Goal: Task Accomplishment & Management: Use online tool/utility

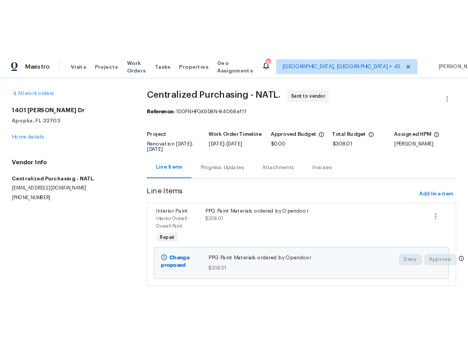
scroll to position [8, 0]
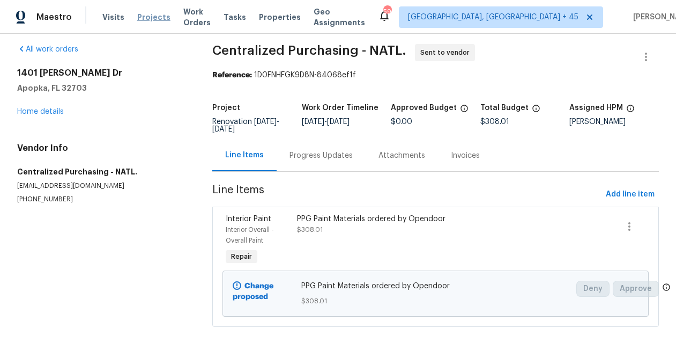
click at [142, 15] on span "Projects" at bounding box center [153, 17] width 33 height 11
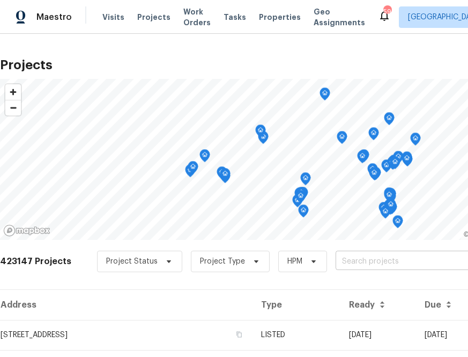
click at [354, 256] on input "text" at bounding box center [397, 261] width 123 height 17
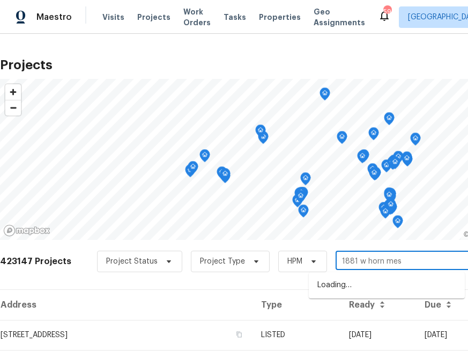
type input "1881 w [GEOGRAPHIC_DATA]"
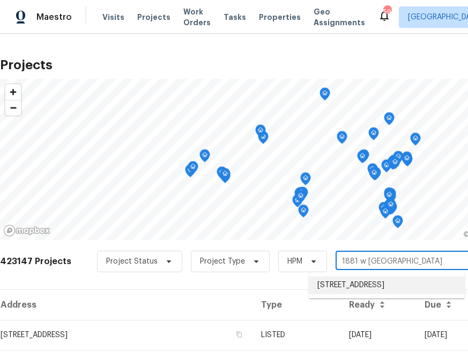
click at [353, 290] on li "[STREET_ADDRESS]" at bounding box center [387, 285] width 156 height 18
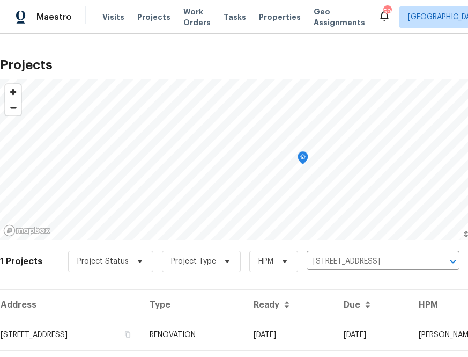
scroll to position [27, 0]
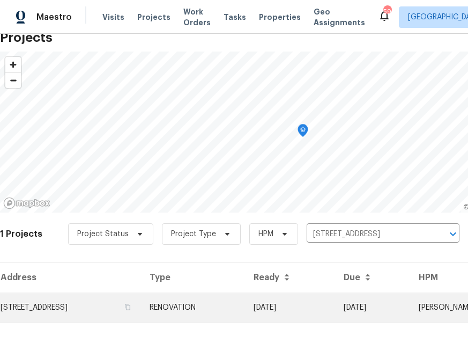
click at [115, 315] on td "[STREET_ADDRESS]" at bounding box center [70, 307] width 141 height 30
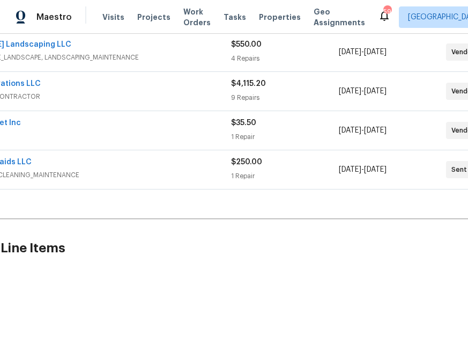
scroll to position [207, 138]
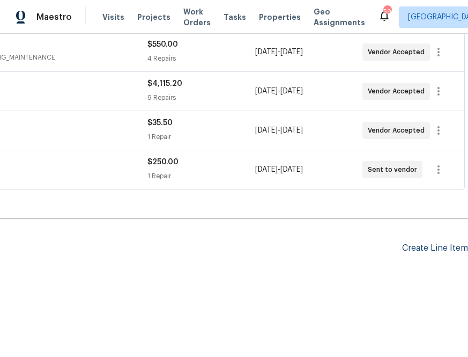
click at [448, 250] on div "Create Line Item" at bounding box center [435, 248] width 66 height 10
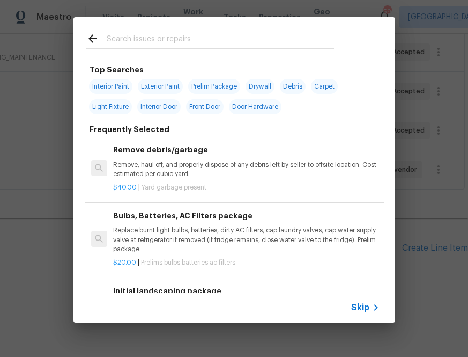
click at [368, 306] on span "Skip" at bounding box center [360, 307] width 18 height 11
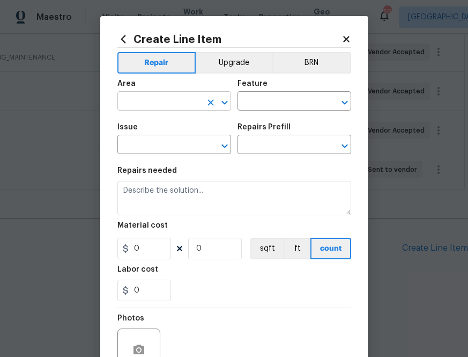
click at [180, 94] on input "text" at bounding box center [159, 102] width 84 height 17
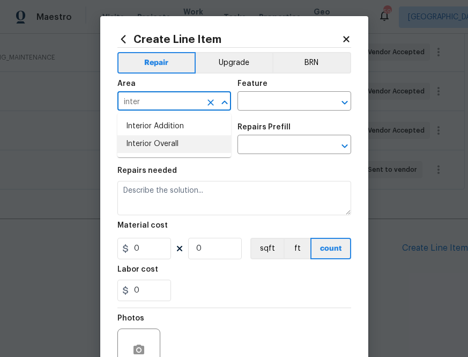
click at [155, 140] on li "Interior Overall" at bounding box center [174, 144] width 114 height 18
type input "Interior Overall"
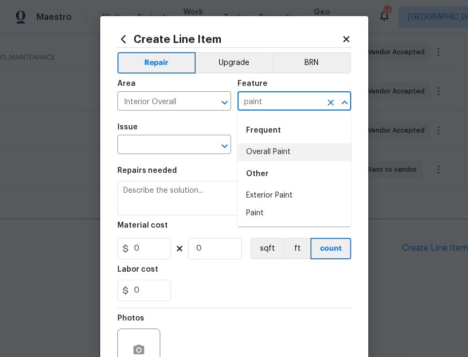
click at [273, 154] on li "Overall Paint" at bounding box center [295, 152] width 114 height 18
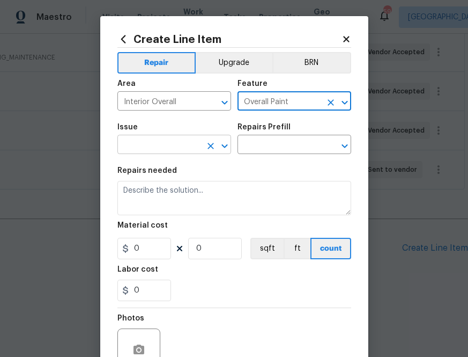
type input "Overall Paint"
click at [139, 148] on input "text" at bounding box center [159, 145] width 84 height 17
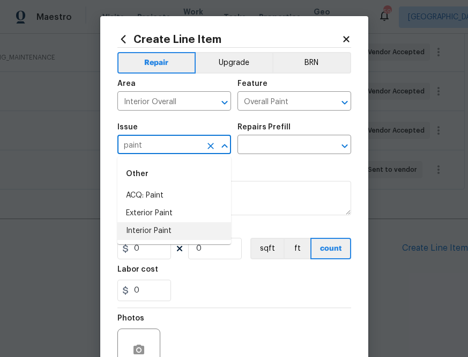
click at [168, 229] on li "Interior Paint" at bounding box center [174, 231] width 114 height 18
type input "Interior Paint"
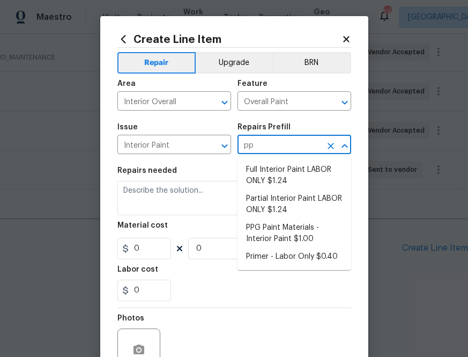
type input "ppg"
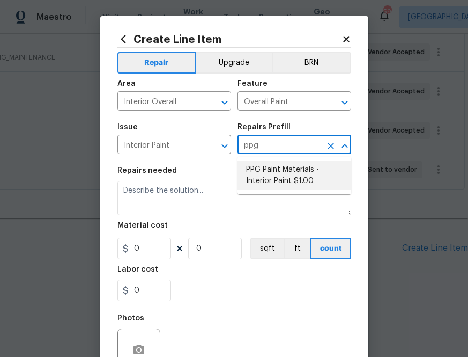
click at [288, 180] on li "PPG Paint Materials - Interior Paint $1.00" at bounding box center [295, 175] width 114 height 29
type input "PPG Paint Materials - Interior Paint $1.00"
type textarea "PPG Paint Materials ordered by Opendoor"
type input "1"
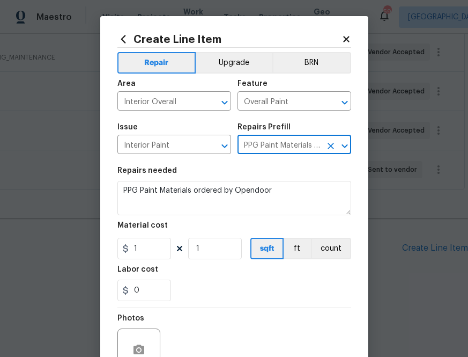
type input "PPG Paint Materials - Interior Paint $1.00"
click at [139, 256] on input "1" at bounding box center [144, 248] width 54 height 21
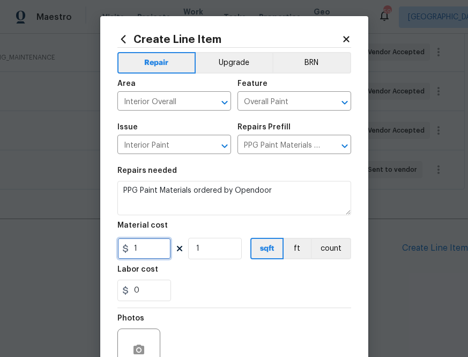
click at [139, 256] on input "1" at bounding box center [144, 248] width 54 height 21
paste input "415.67"
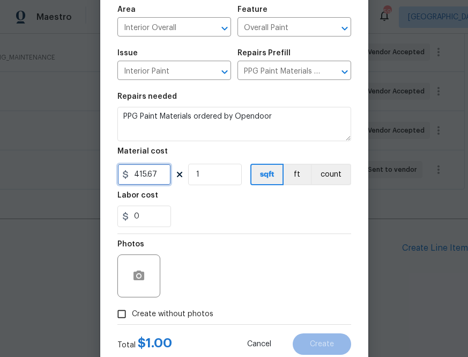
scroll to position [106, 0]
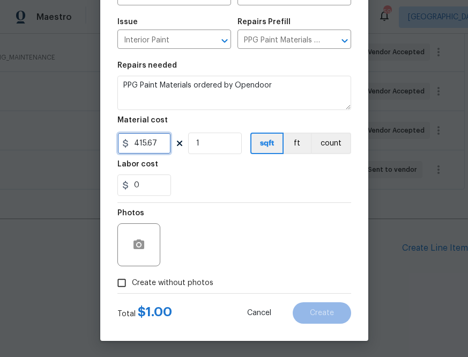
type input "415.67"
click at [198, 282] on span "Create without photos" at bounding box center [172, 282] width 81 height 11
click at [132, 282] on input "Create without photos" at bounding box center [122, 282] width 20 height 20
checkbox input "true"
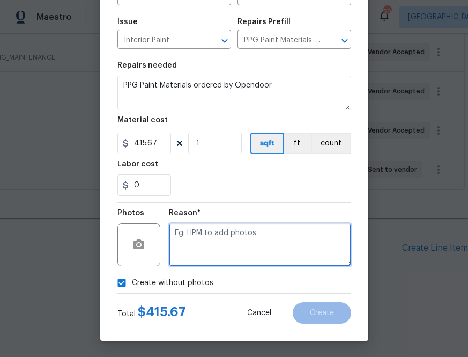
click at [224, 235] on textarea at bounding box center [260, 244] width 182 height 43
type textarea "n.a"
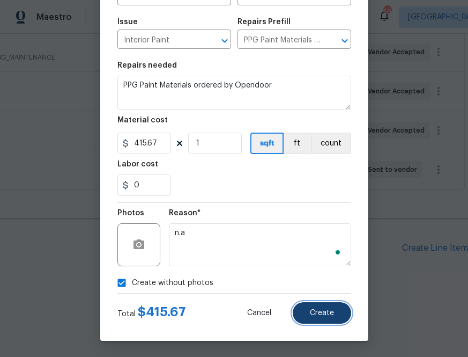
click at [328, 313] on span "Create" at bounding box center [322, 313] width 24 height 8
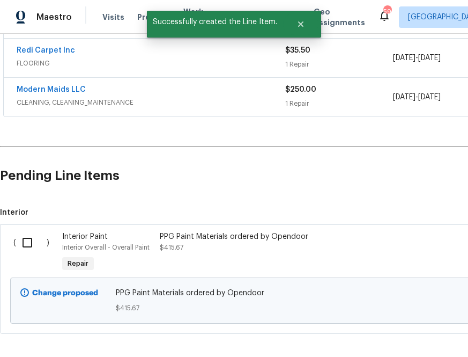
scroll to position [329, 0]
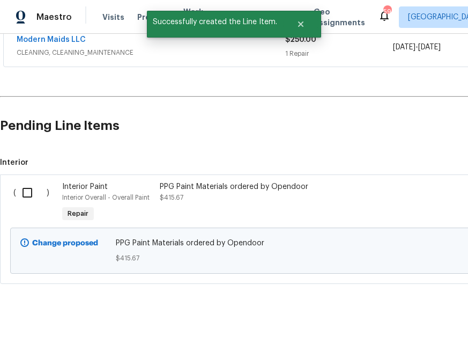
click at [26, 187] on input "checkbox" at bounding box center [31, 192] width 31 height 23
checkbox input "true"
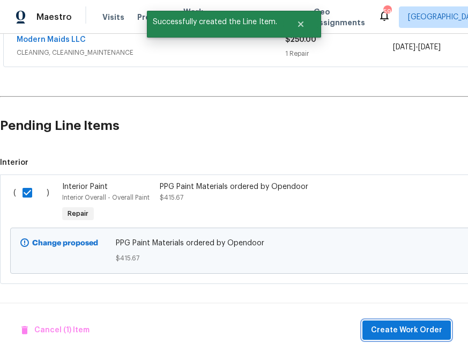
click at [393, 324] on span "Create Work Order" at bounding box center [406, 329] width 71 height 13
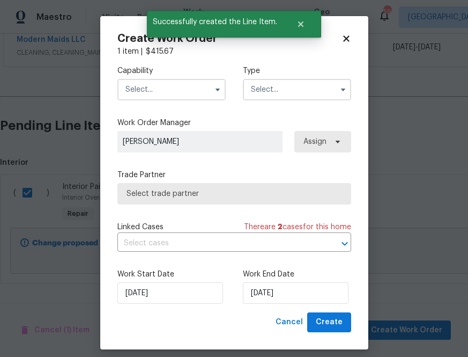
click at [186, 94] on input "text" at bounding box center [171, 89] width 108 height 21
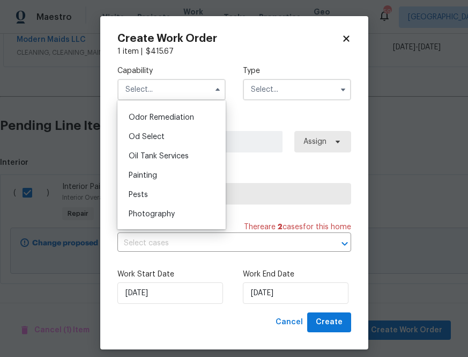
scroll to position [841, 0]
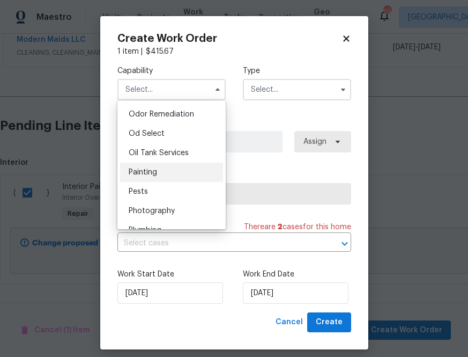
click at [180, 171] on div "Painting" at bounding box center [171, 171] width 103 height 19
type input "Painting"
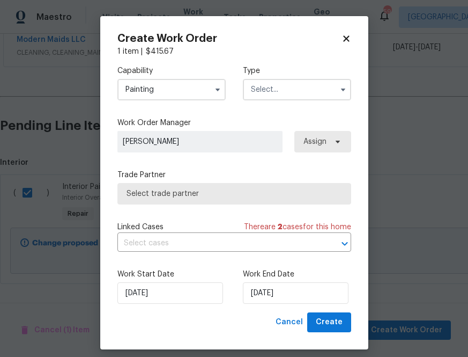
click at [288, 106] on div "Capability Painting Agent Appliance Bathtub Resurfacing BRN And Lrr Broker Cabi…" at bounding box center [234, 83] width 234 height 52
click at [289, 99] on input "text" at bounding box center [297, 89] width 108 height 21
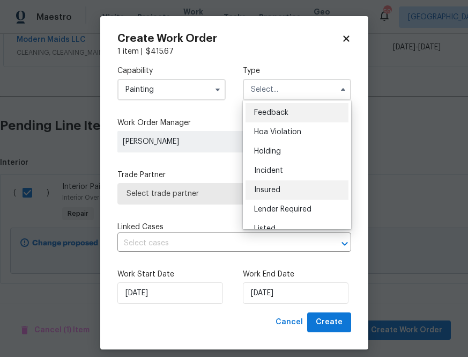
scroll to position [243, 0]
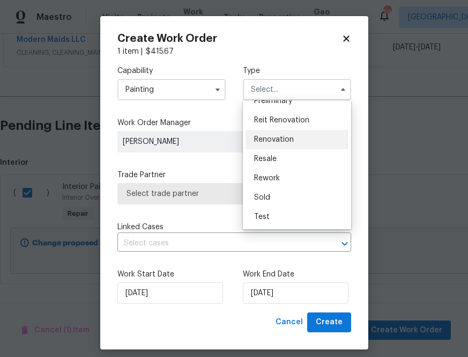
click at [284, 134] on div "Renovation" at bounding box center [297, 139] width 103 height 19
type input "Renovation"
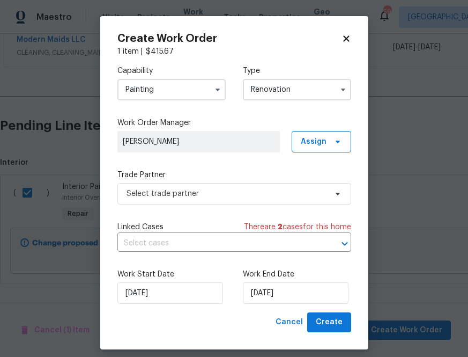
click at [307, 160] on div "Capability Painting Type Renovation Feedback Hoa Violation Holding Incident Ins…" at bounding box center [234, 184] width 234 height 255
click at [309, 152] on span "Assign" at bounding box center [322, 141] width 60 height 21
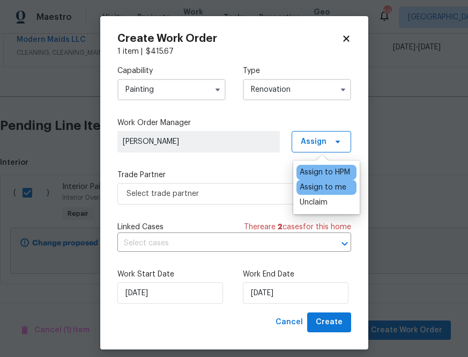
click at [309, 190] on div "Assign to me" at bounding box center [323, 187] width 47 height 11
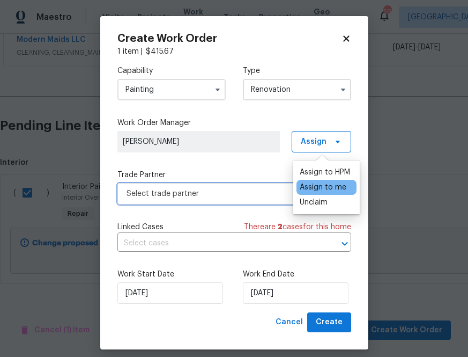
click at [246, 190] on span "Select trade partner" at bounding box center [227, 193] width 200 height 11
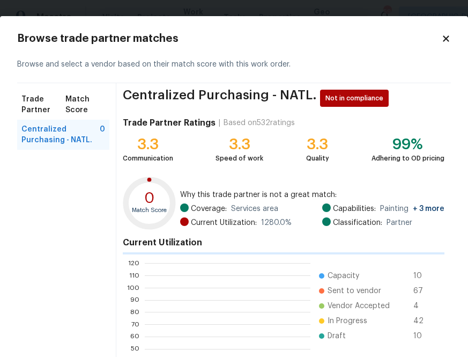
click at [246, 206] on div "Why this trade partner is not a great match: Coverage: Services area Current Ut…" at bounding box center [312, 210] width 264 height 43
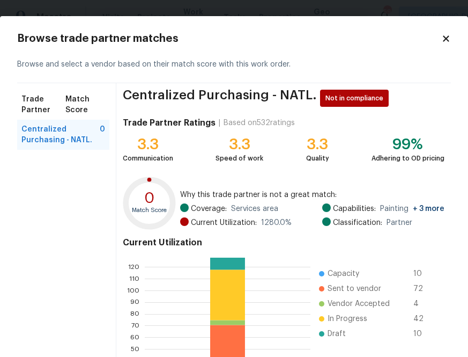
scroll to position [115, 0]
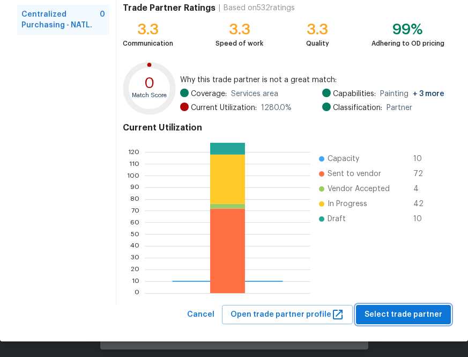
click at [423, 311] on span "Select trade partner" at bounding box center [404, 314] width 78 height 13
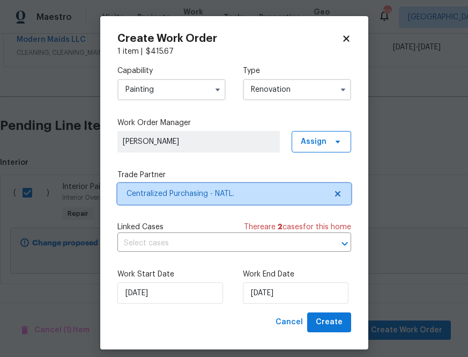
scroll to position [0, 0]
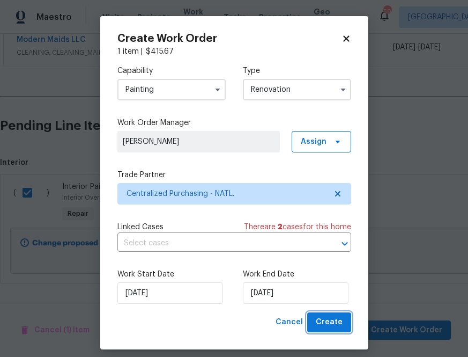
click at [329, 326] on span "Create" at bounding box center [329, 321] width 27 height 13
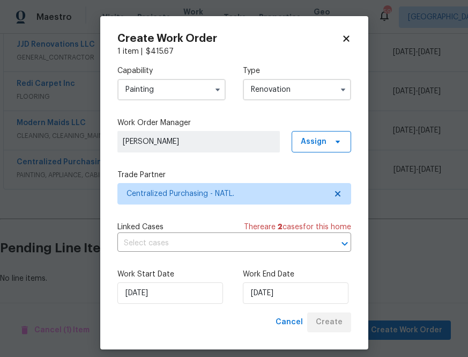
scroll to position [246, 0]
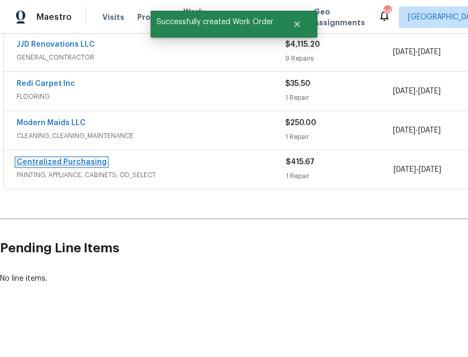
click at [99, 162] on link "Centralized Purchasing" at bounding box center [62, 162] width 90 height 8
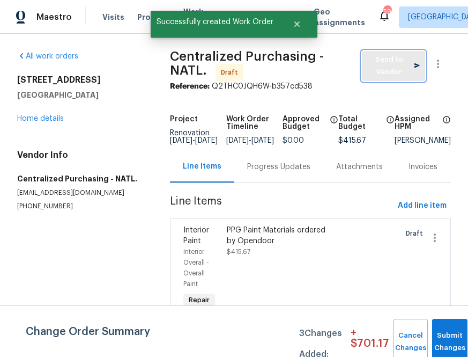
click at [383, 60] on span "Send to Vendor" at bounding box center [393, 66] width 53 height 25
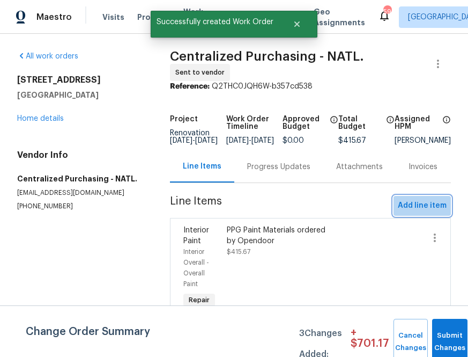
click at [428, 212] on span "Add line item" at bounding box center [422, 205] width 49 height 13
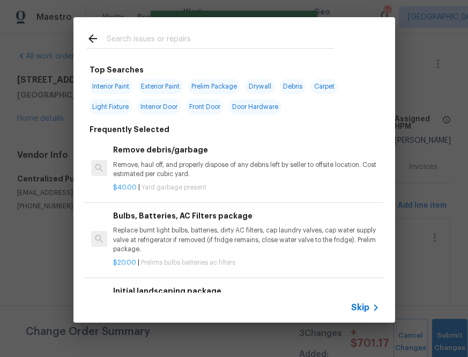
click at [357, 309] on span "Skip" at bounding box center [360, 307] width 18 height 11
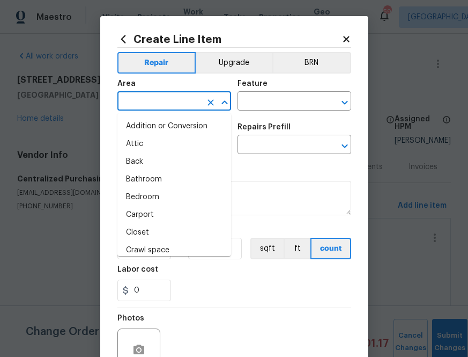
click at [197, 98] on input "text" at bounding box center [159, 102] width 84 height 17
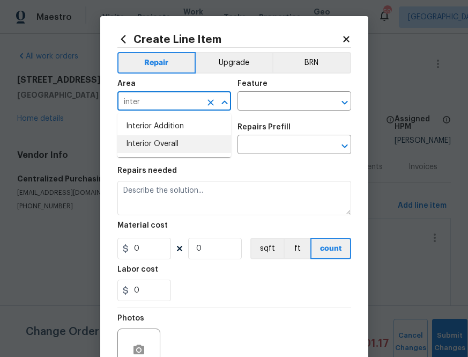
click at [185, 140] on li "Interior Overall" at bounding box center [174, 144] width 114 height 18
type input "Interior Overall"
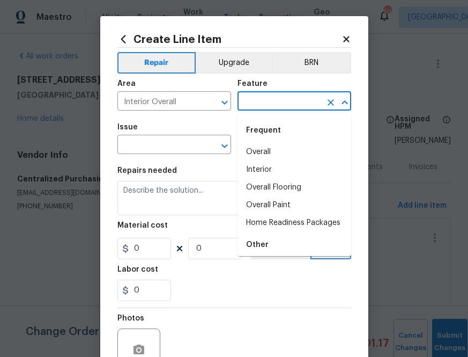
type input "p"
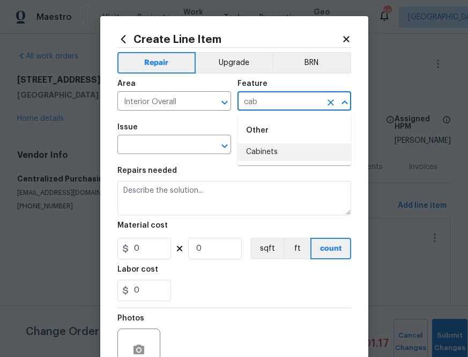
click at [264, 150] on li "Cabinets" at bounding box center [295, 152] width 114 height 18
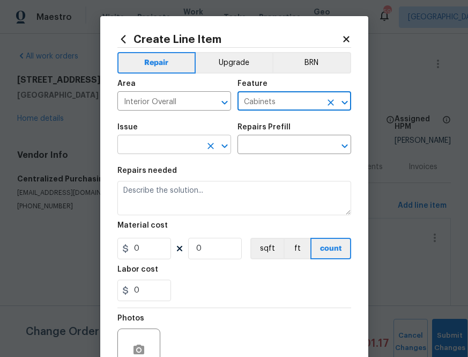
type input "Cabinets"
click at [151, 141] on input "text" at bounding box center [159, 145] width 84 height 17
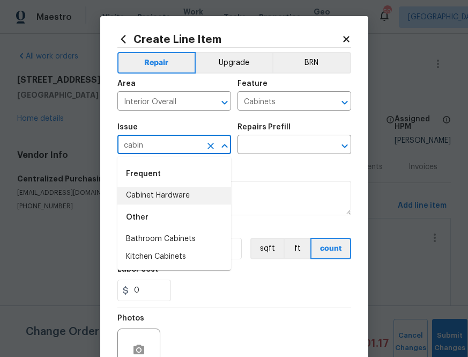
click at [165, 204] on div "Other" at bounding box center [174, 217] width 114 height 26
click at [184, 194] on li "Cabinet Hardware" at bounding box center [174, 196] width 114 height 18
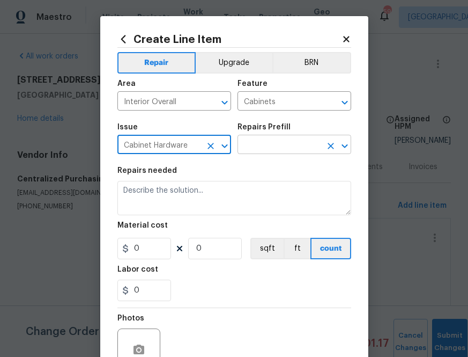
type input "Cabinet Hardware"
click at [297, 143] on input "text" at bounding box center [280, 145] width 84 height 17
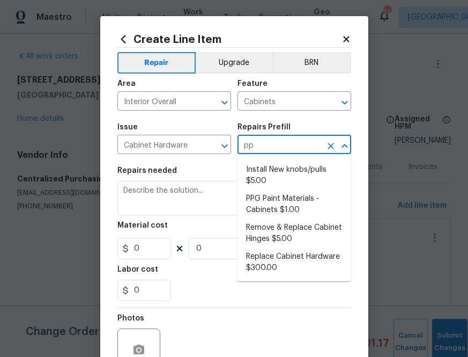
type input "ppg"
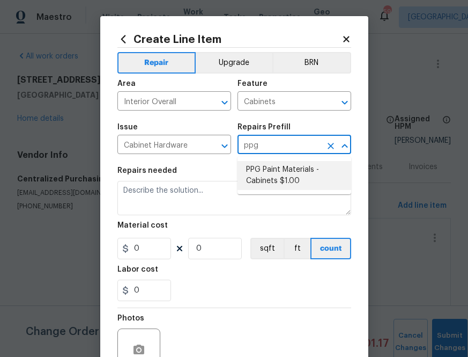
click at [299, 182] on li "PPG Paint Materials - Cabinets $1.00" at bounding box center [295, 175] width 114 height 29
type input "PPG Paint Materials - Cabinets $1.00"
type textarea "PPG Paint Materials ordered by Opendoor"
type input "1"
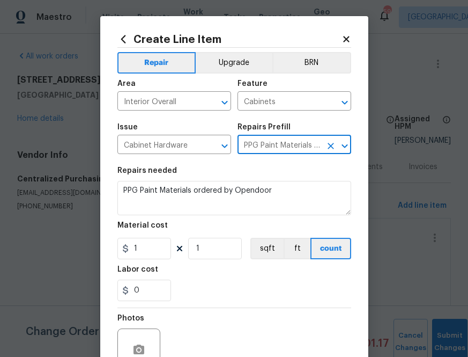
type input "PPG Paint Materials - Cabinets $1.00"
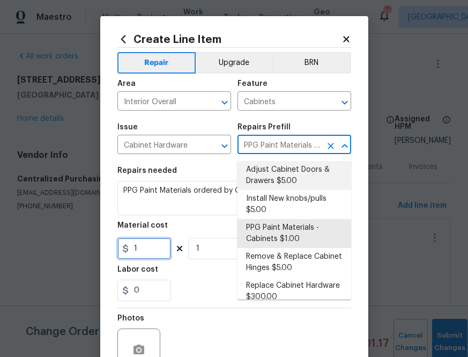
click at [144, 252] on input "1" at bounding box center [144, 248] width 54 height 21
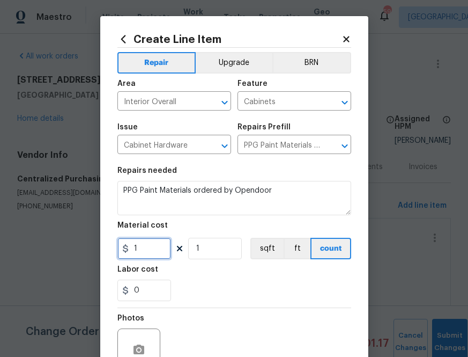
click at [144, 252] on input "1" at bounding box center [144, 248] width 54 height 21
paste input "229.95"
type input "229.95"
click at [199, 283] on div "0" at bounding box center [234, 289] width 234 height 21
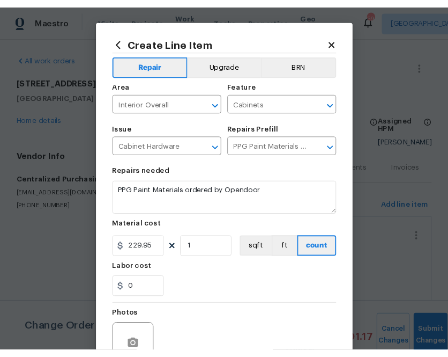
scroll to position [106, 0]
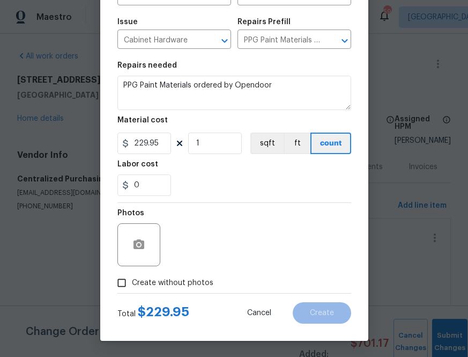
click at [182, 292] on label "Create without photos" at bounding box center [163, 282] width 102 height 20
click at [132, 292] on input "Create without photos" at bounding box center [122, 282] width 20 height 20
checkbox input "true"
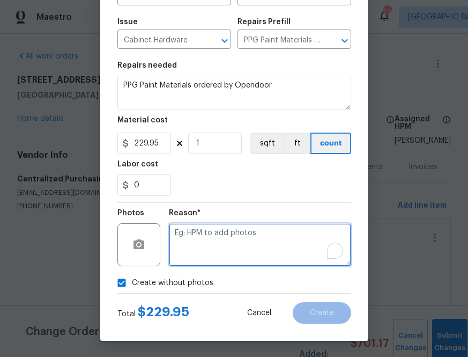
click at [217, 243] on textarea "To enrich screen reader interactions, please activate Accessibility in Grammarl…" at bounding box center [260, 244] width 182 height 43
type textarea "n.a"
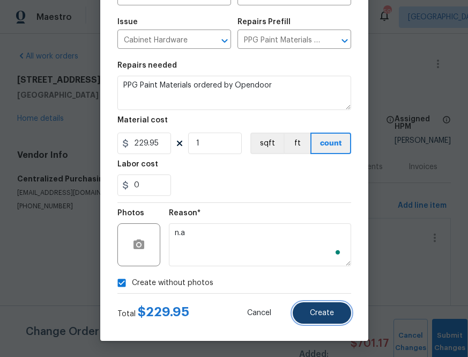
click at [335, 308] on button "Create" at bounding box center [322, 312] width 58 height 21
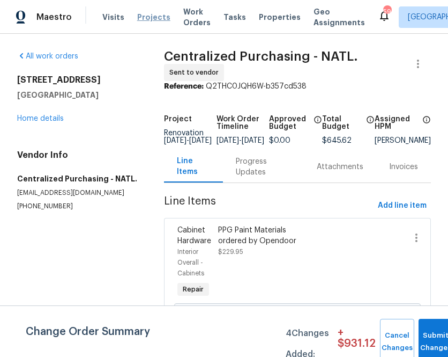
click at [137, 12] on span "Projects" at bounding box center [153, 17] width 33 height 11
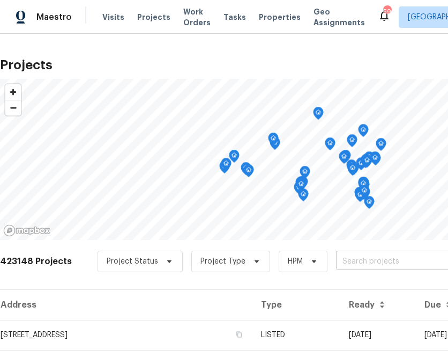
click at [342, 260] on input "text" at bounding box center [397, 261] width 123 height 17
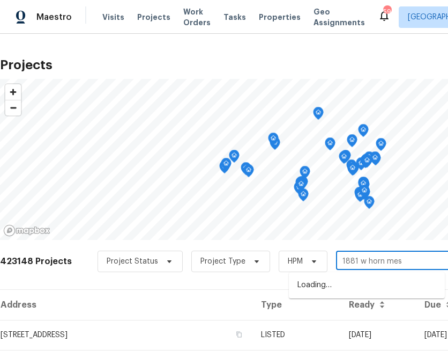
type input "1881 w [GEOGRAPHIC_DATA]"
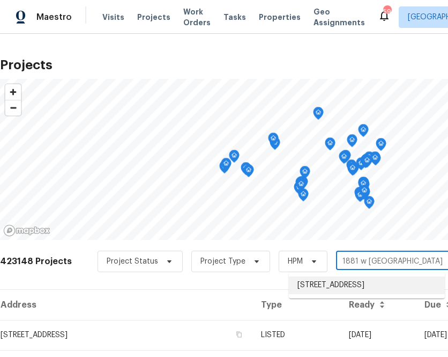
click at [363, 283] on li "[STREET_ADDRESS]" at bounding box center [367, 285] width 156 height 18
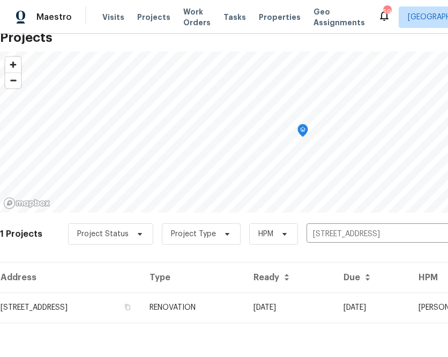
scroll to position [26, 0]
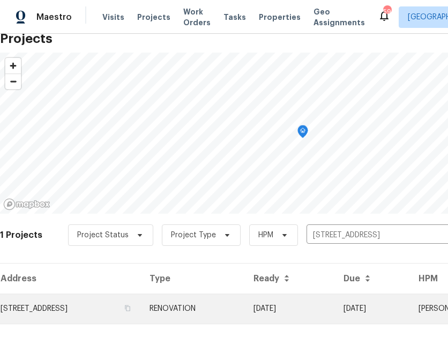
click at [99, 305] on td "[STREET_ADDRESS]" at bounding box center [70, 308] width 141 height 30
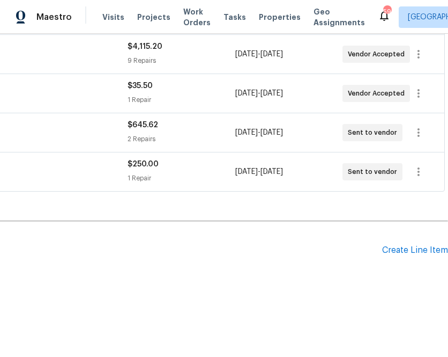
scroll to position [244, 0]
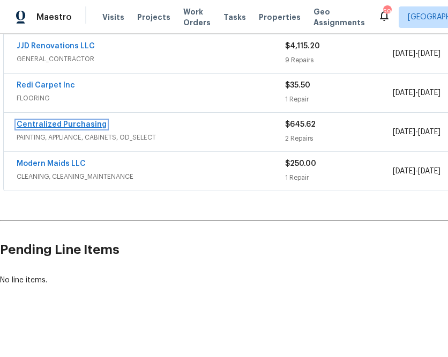
click at [55, 124] on link "Centralized Purchasing" at bounding box center [62, 125] width 90 height 8
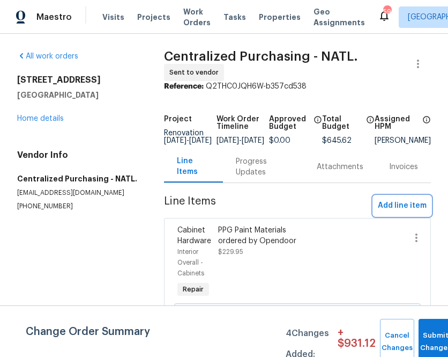
click at [390, 209] on span "Add line item" at bounding box center [402, 205] width 49 height 13
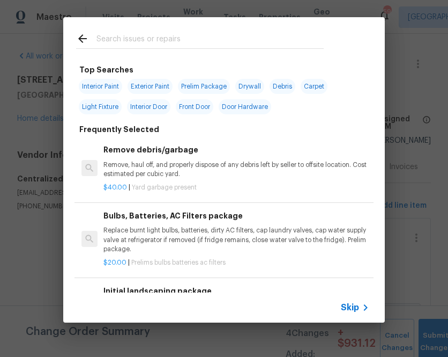
click at [346, 309] on span "Skip" at bounding box center [350, 307] width 18 height 11
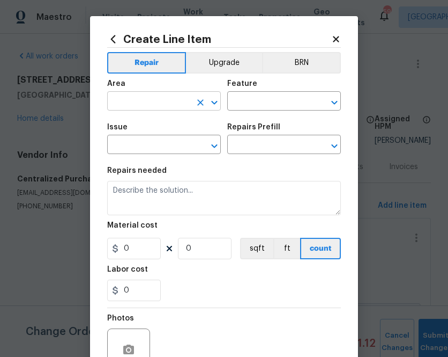
click at [152, 105] on input "text" at bounding box center [149, 102] width 84 height 17
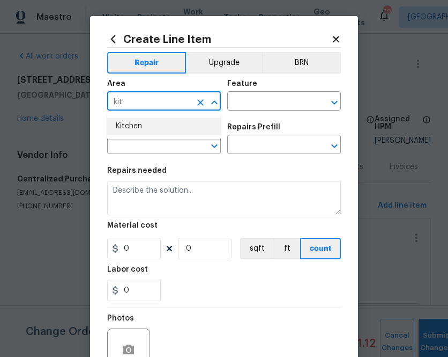
click at [159, 135] on ul "Kitchen" at bounding box center [164, 126] width 114 height 26
click at [158, 130] on li "Kitchen" at bounding box center [164, 126] width 114 height 18
type input "Kitchen"
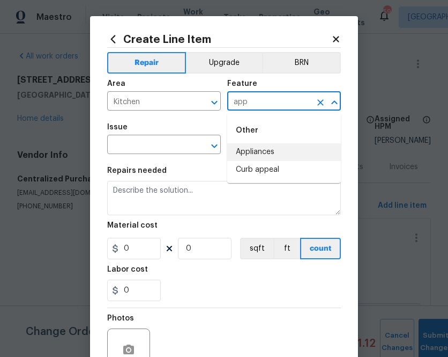
click at [247, 156] on li "Appliances" at bounding box center [284, 152] width 114 height 18
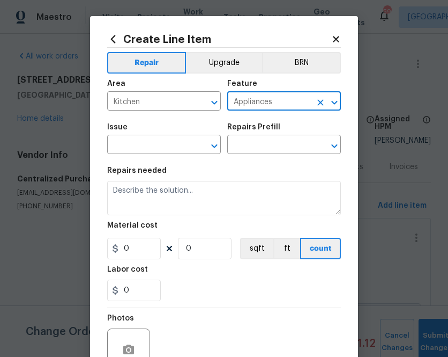
type input "Appliances"
click at [151, 156] on span "Issue ​" at bounding box center [164, 138] width 114 height 43
click at [142, 144] on input "text" at bounding box center [149, 145] width 84 height 17
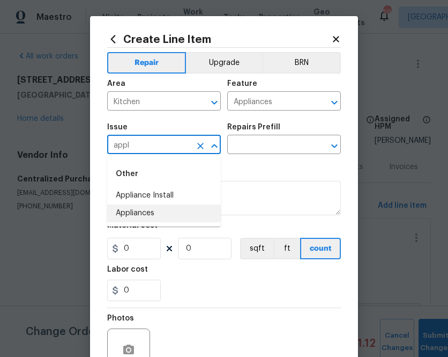
click at [153, 212] on li "Appliances" at bounding box center [164, 213] width 114 height 18
type input "Appliances"
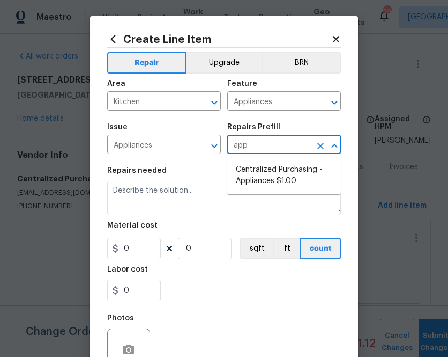
type input "appl"
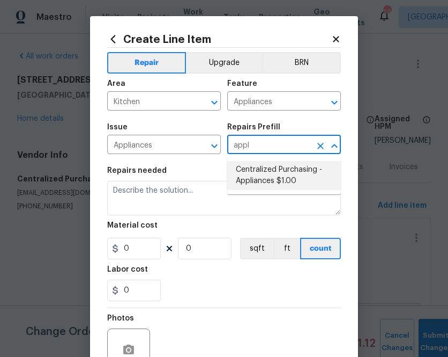
click at [283, 186] on li "Centralized Purchasing - Appliances $1.00" at bounding box center [284, 175] width 114 height 29
type input "Centralized Purchasing - Appliances $1.00"
type textarea "Appliances purchased by Opendoor"
type input "1"
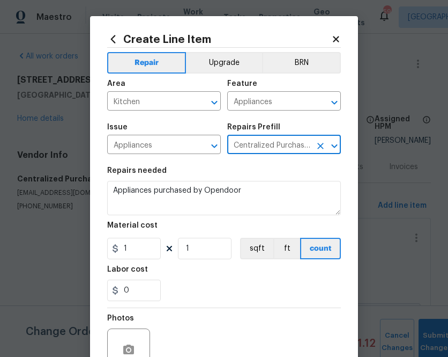
type input "Centralized Purchasing - Appliances $1.00"
click at [146, 246] on input "1" at bounding box center [134, 248] width 54 height 21
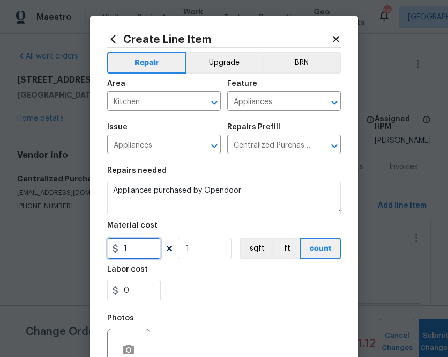
click at [146, 246] on input "1" at bounding box center [134, 248] width 54 height 21
paste input "550.00"
type input "550"
click at [229, 290] on div "0" at bounding box center [224, 289] width 234 height 21
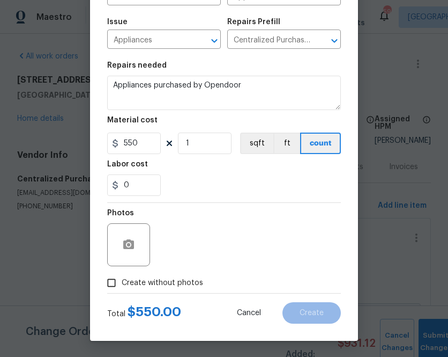
click at [176, 276] on label "Create without photos" at bounding box center [152, 282] width 102 height 20
click at [122, 276] on input "Create without photos" at bounding box center [111, 282] width 20 height 20
checkbox input "true"
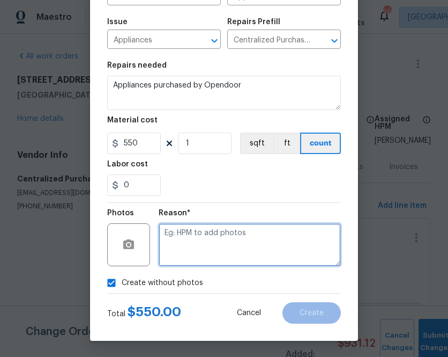
click at [231, 254] on textarea at bounding box center [250, 244] width 182 height 43
type textarea "n.a"
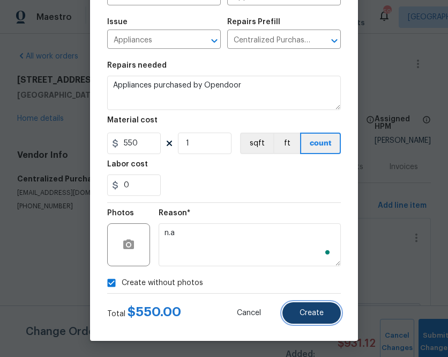
click at [323, 320] on button "Create" at bounding box center [312, 312] width 58 height 21
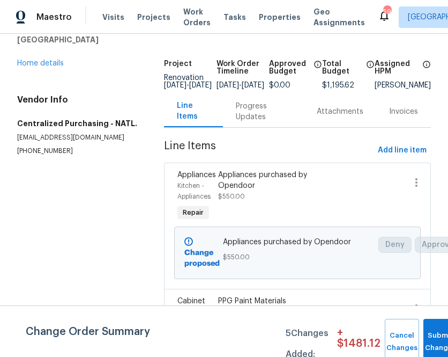
scroll to position [0, 0]
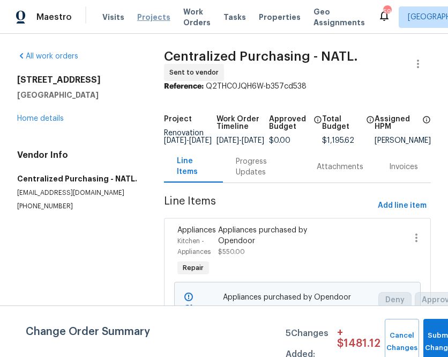
click at [139, 12] on span "Projects" at bounding box center [153, 17] width 33 height 11
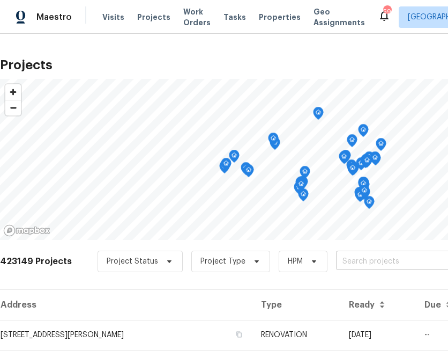
click at [369, 260] on input "text" at bounding box center [397, 261] width 123 height 17
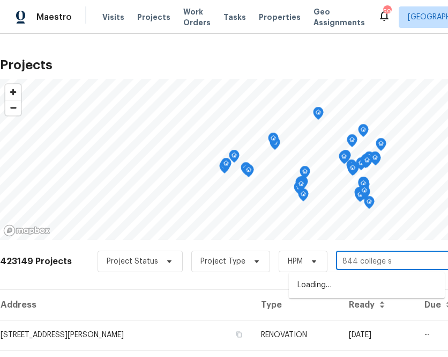
type input "[GEOGRAPHIC_DATA]"
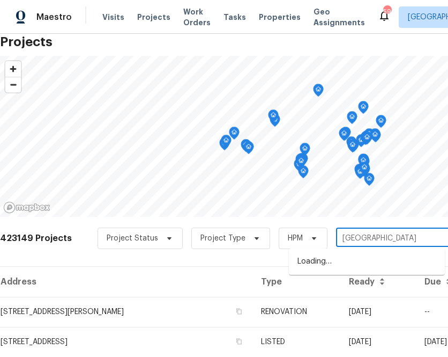
scroll to position [25, 0]
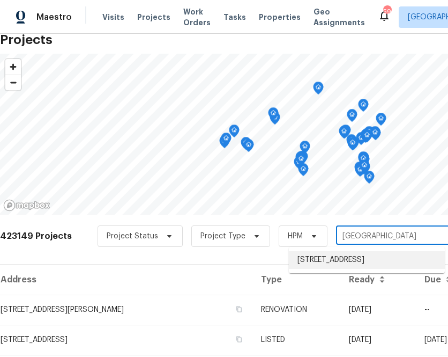
click at [338, 265] on li "[STREET_ADDRESS]" at bounding box center [367, 260] width 156 height 18
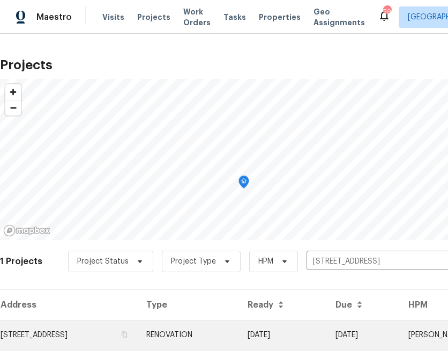
click at [52, 336] on td "[STREET_ADDRESS]" at bounding box center [69, 335] width 138 height 30
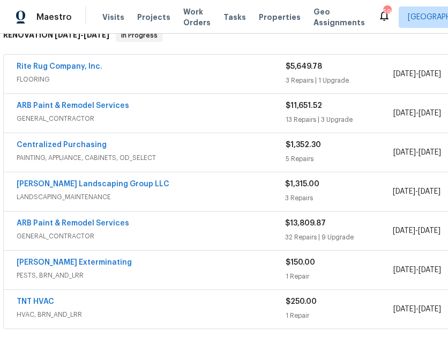
scroll to position [186, 0]
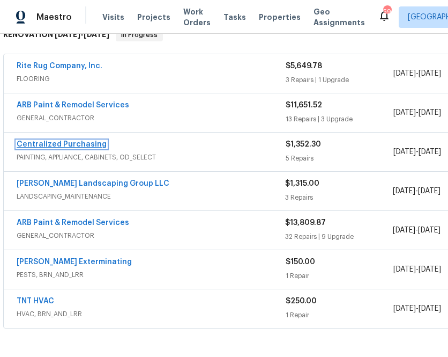
click at [80, 147] on link "Centralized Purchasing" at bounding box center [62, 144] width 90 height 8
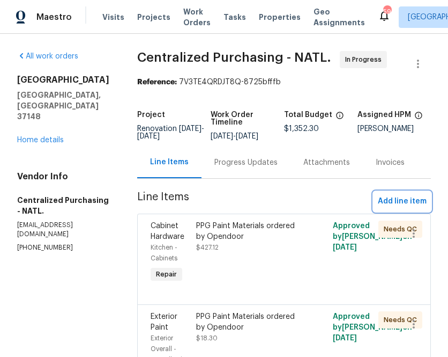
click at [403, 208] on span "Add line item" at bounding box center [402, 201] width 49 height 13
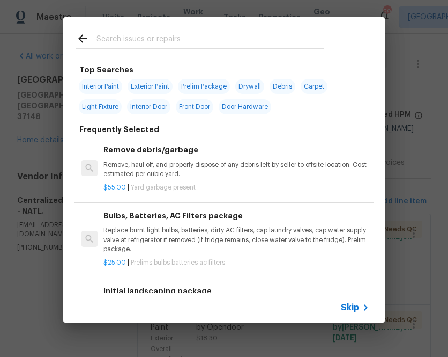
click at [347, 303] on span "Skip" at bounding box center [350, 307] width 18 height 11
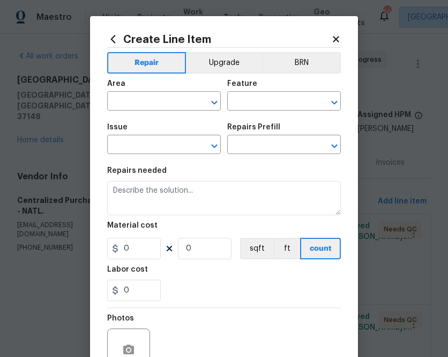
click at [166, 112] on span "Area ​" at bounding box center [164, 94] width 114 height 43
click at [166, 104] on input "text" at bounding box center [149, 102] width 84 height 17
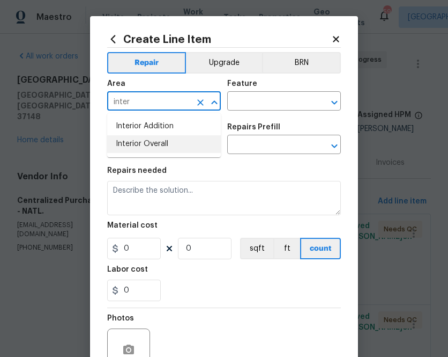
click at [180, 152] on li "Interior Overall" at bounding box center [164, 144] width 114 height 18
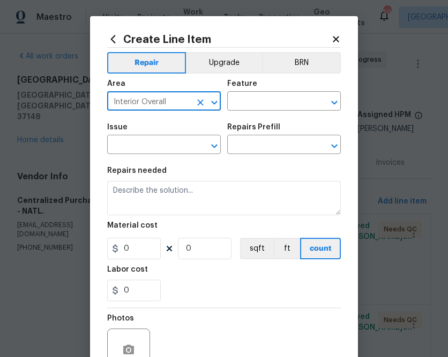
type input "Interior Overall"
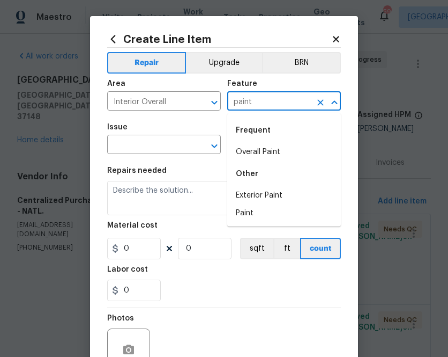
click at [250, 148] on li "Overall Paint" at bounding box center [284, 152] width 114 height 18
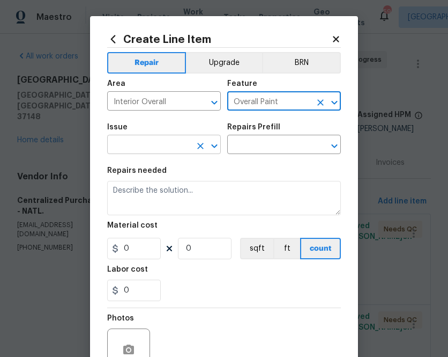
type input "Overall Paint"
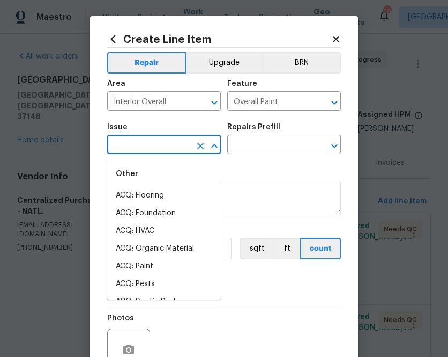
click at [147, 142] on input "text" at bounding box center [149, 145] width 84 height 17
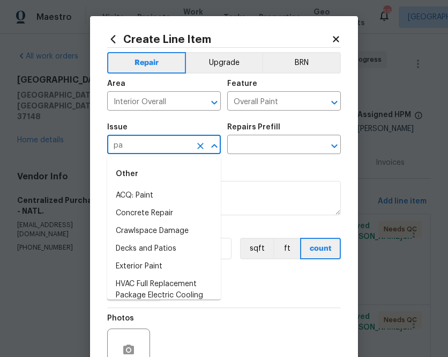
type input "p"
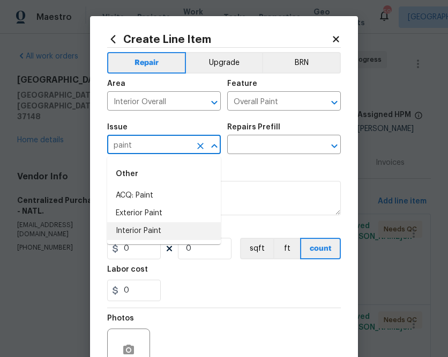
click at [171, 228] on li "Interior Paint" at bounding box center [164, 231] width 114 height 18
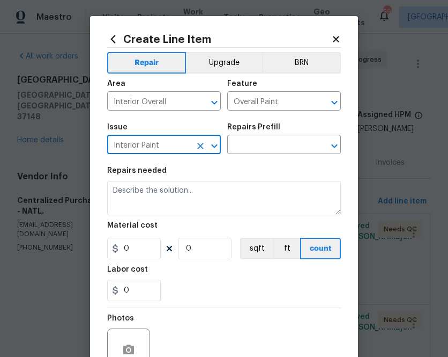
type input "Interior Paint"
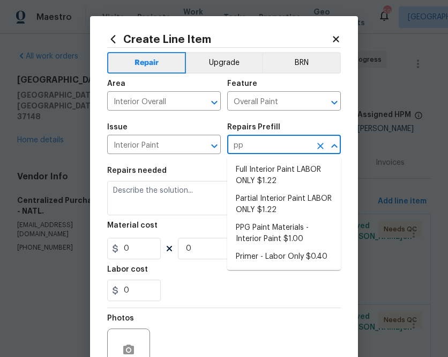
type input "ppg"
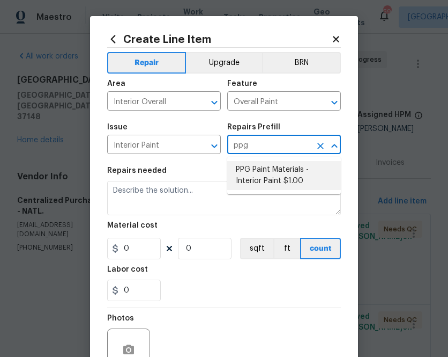
click at [280, 182] on li "PPG Paint Materials - Interior Paint $1.00" at bounding box center [284, 175] width 114 height 29
type input "PPG Paint Materials - Interior Paint $1.00"
type textarea "PPG Paint Materials ordered by Opendoor"
type input "1"
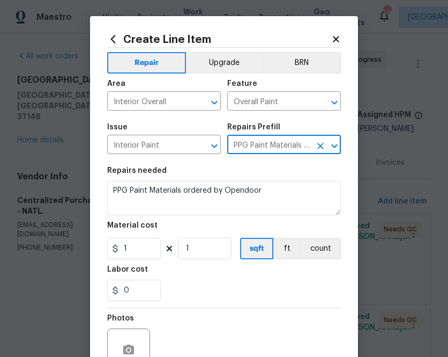
type input "PPG Paint Materials - Interior Paint $1.00"
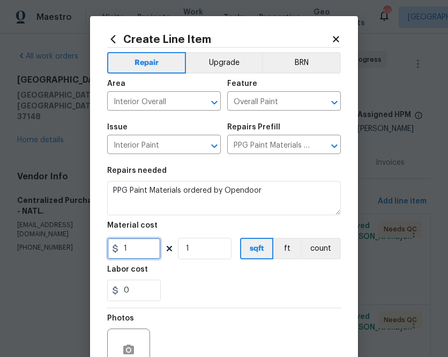
click at [142, 243] on input "1" at bounding box center [134, 248] width 54 height 21
paste input "63.2"
type input "63.21"
click at [203, 275] on div "Labor cost" at bounding box center [224, 272] width 234 height 14
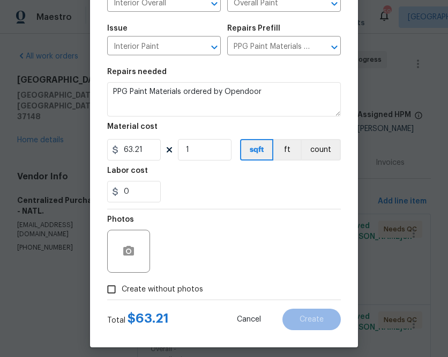
scroll to position [106, 0]
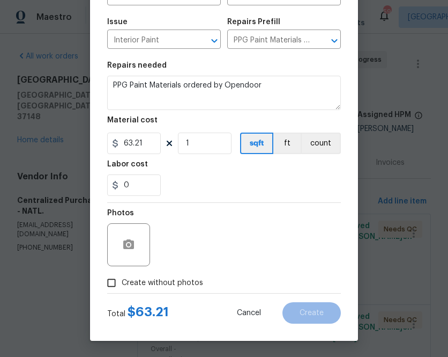
click at [167, 278] on span "Create without photos" at bounding box center [162, 282] width 81 height 11
click at [122, 278] on input "Create without photos" at bounding box center [111, 282] width 20 height 20
checkbox input "true"
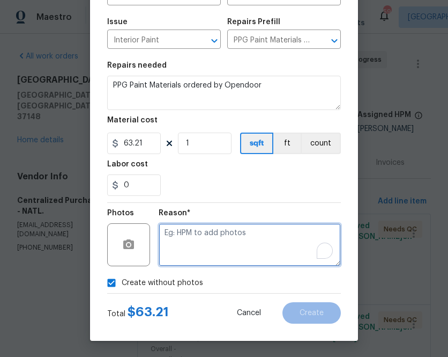
click at [211, 243] on textarea "To enrich screen reader interactions, please activate Accessibility in Grammarl…" at bounding box center [250, 244] width 182 height 43
type textarea "n.a"
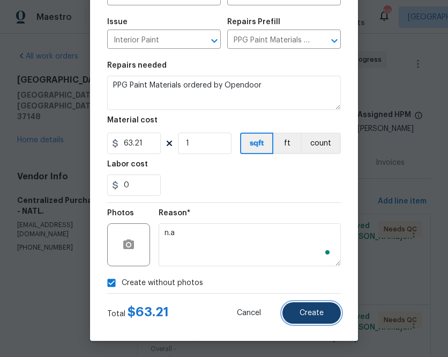
click at [316, 313] on span "Create" at bounding box center [312, 313] width 24 height 8
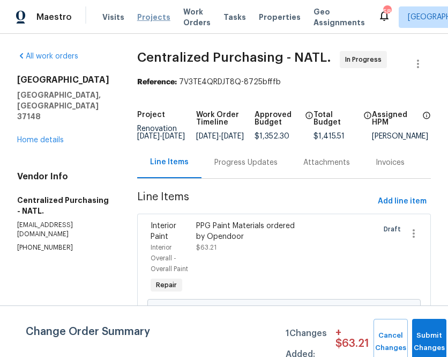
click at [148, 18] on span "Projects" at bounding box center [153, 17] width 33 height 11
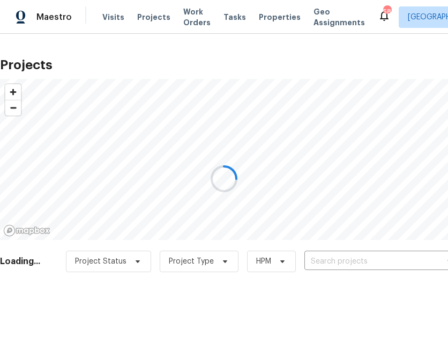
click at [383, 258] on div at bounding box center [224, 178] width 448 height 357
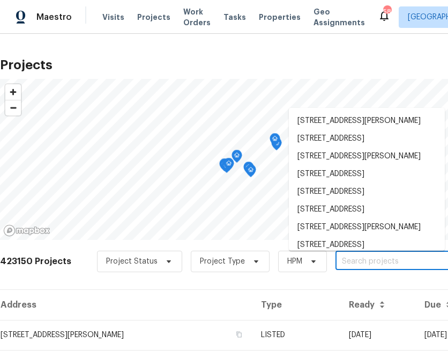
click at [383, 258] on input "text" at bounding box center [397, 261] width 123 height 17
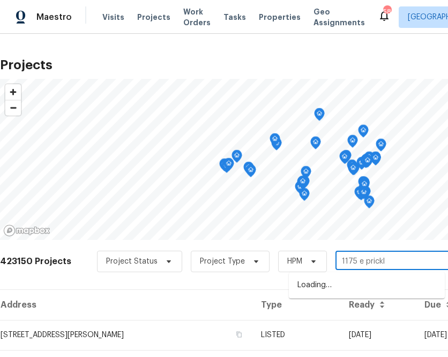
type input "1175 e prickly"
click at [315, 294] on li "[STREET_ADDRESS]" at bounding box center [367, 285] width 156 height 18
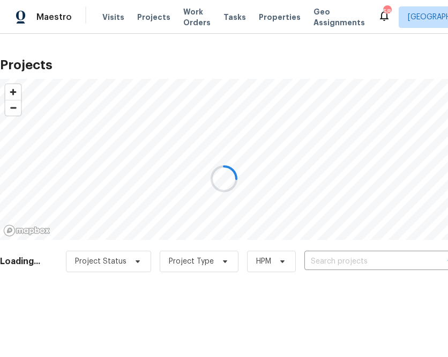
type input "[STREET_ADDRESS]"
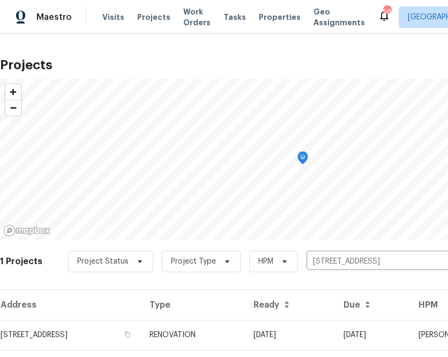
scroll to position [27, 0]
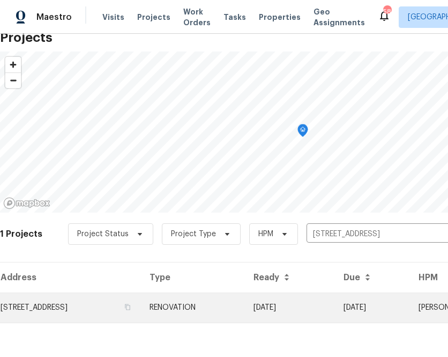
click at [108, 305] on td "[STREET_ADDRESS]" at bounding box center [70, 307] width 141 height 30
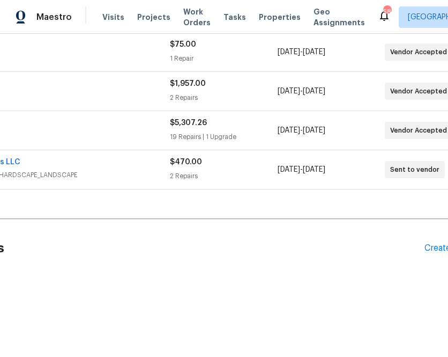
scroll to position [207, 158]
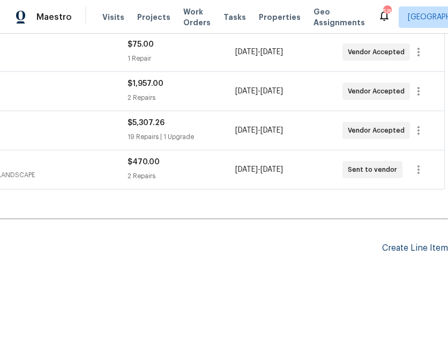
click at [416, 244] on div "Create Line Item" at bounding box center [415, 248] width 66 height 10
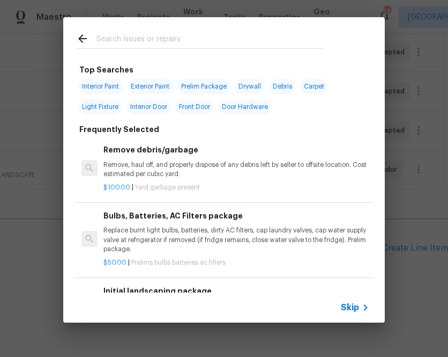
click at [345, 306] on span "Skip" at bounding box center [350, 307] width 18 height 11
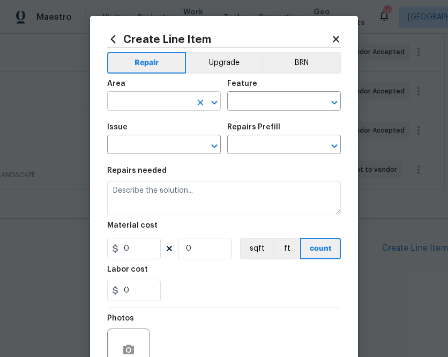
click at [146, 97] on input "text" at bounding box center [149, 102] width 84 height 17
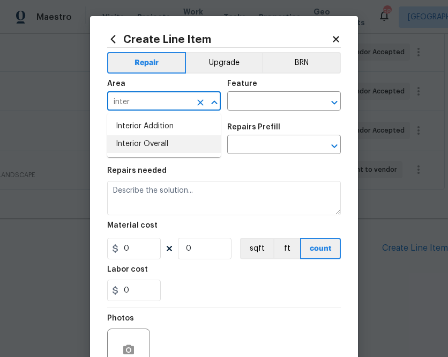
click at [145, 146] on li "Interior Overall" at bounding box center [164, 144] width 114 height 18
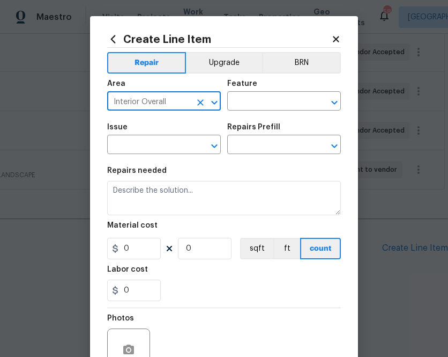
type input "Interior Overall"
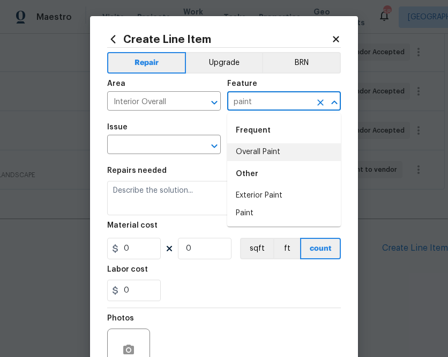
click at [284, 150] on li "Overall Paint" at bounding box center [284, 152] width 114 height 18
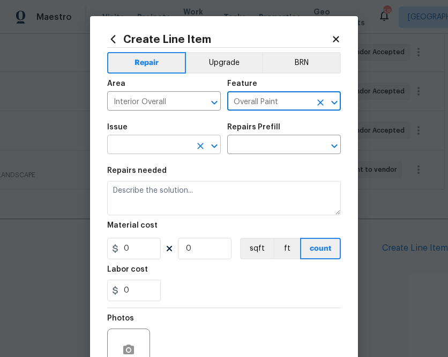
type input "Overall Paint"
click at [165, 146] on input "text" at bounding box center [149, 145] width 84 height 17
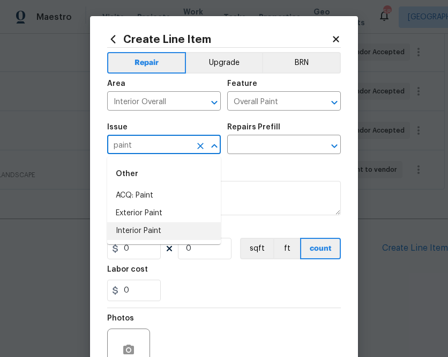
click at [169, 233] on li "Interior Paint" at bounding box center [164, 231] width 114 height 18
type input "Interior Paint"
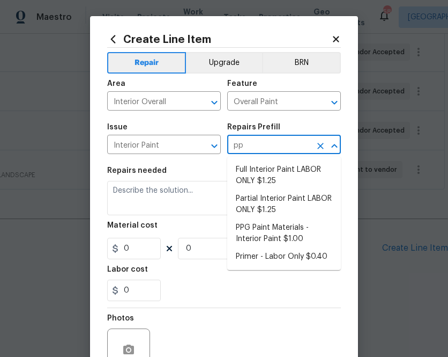
type input "ppg"
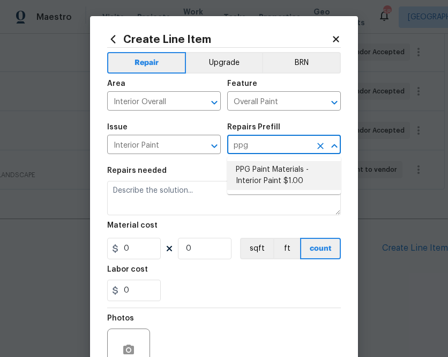
click at [255, 187] on li "PPG Paint Materials - Interior Paint $1.00" at bounding box center [284, 175] width 114 height 29
type input "PPG Paint Materials - Interior Paint $1.00"
type textarea "PPG Paint Materials ordered by Opendoor"
type input "1"
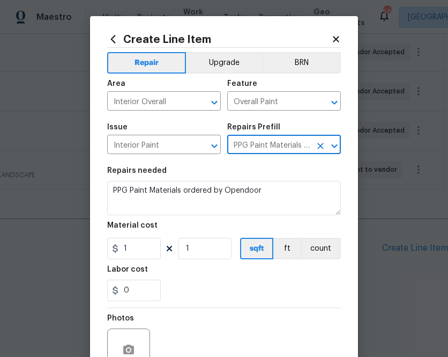
type input "PPG Paint Materials - Interior Paint $1.00"
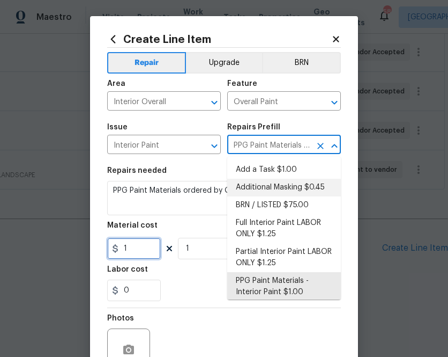
click at [138, 248] on input "1" at bounding box center [134, 248] width 54 height 21
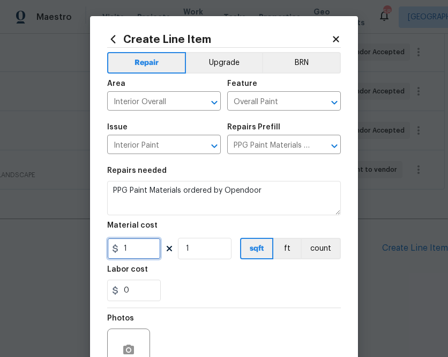
click at [138, 248] on input "1" at bounding box center [134, 248] width 54 height 21
paste input "869.35"
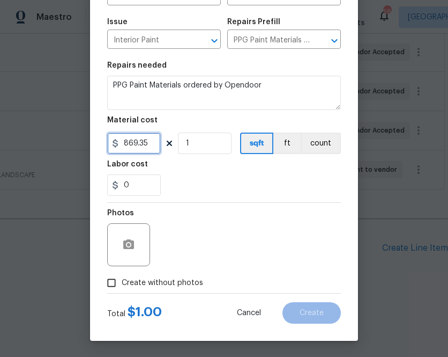
type input "869.35"
click at [190, 283] on span "Create without photos" at bounding box center [162, 282] width 81 height 11
click at [122, 283] on input "Create without photos" at bounding box center [111, 282] width 20 height 20
checkbox input "true"
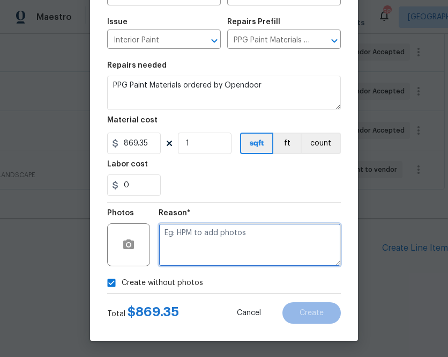
click at [228, 250] on textarea at bounding box center [250, 244] width 182 height 43
type textarea "n/a"
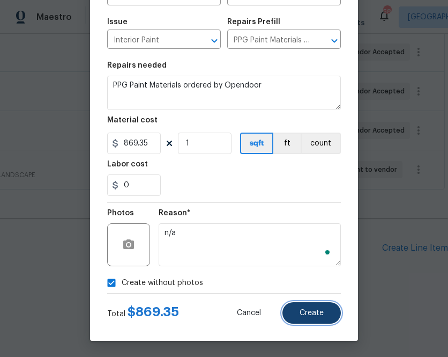
click at [304, 312] on span "Create" at bounding box center [312, 313] width 24 height 8
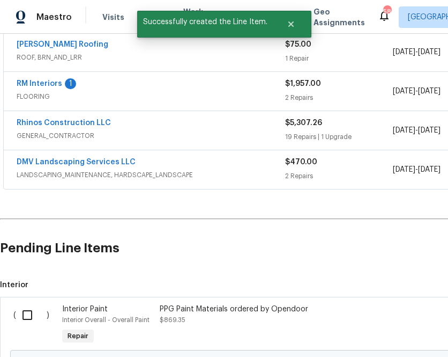
scroll to position [329, 0]
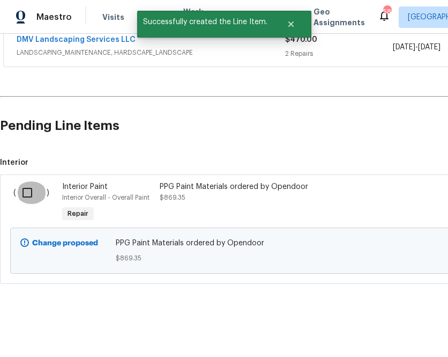
click at [29, 191] on input "checkbox" at bounding box center [31, 192] width 31 height 23
checkbox input "true"
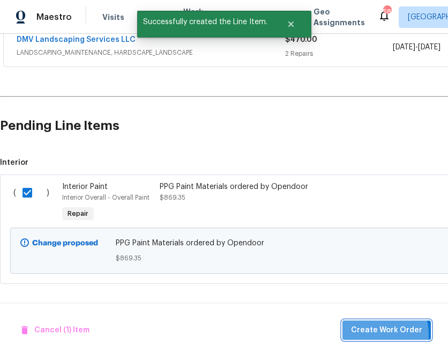
click at [372, 334] on span "Create Work Order" at bounding box center [386, 329] width 71 height 13
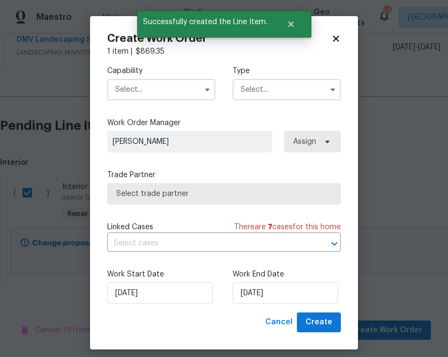
click at [176, 89] on input "text" at bounding box center [161, 89] width 108 height 21
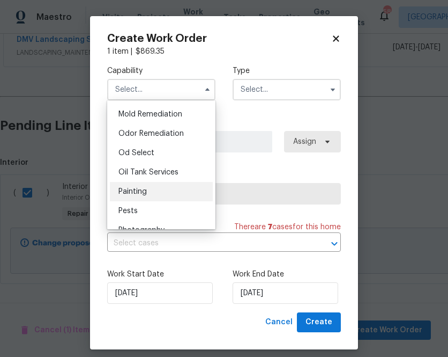
scroll to position [824, 0]
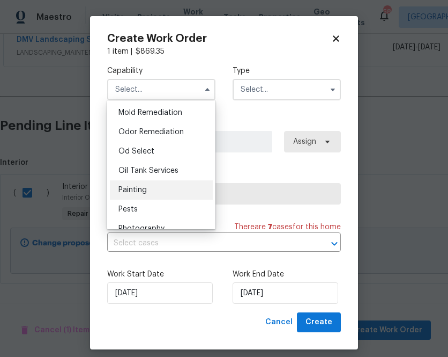
click at [161, 189] on div "Painting" at bounding box center [161, 189] width 103 height 19
type input "Painting"
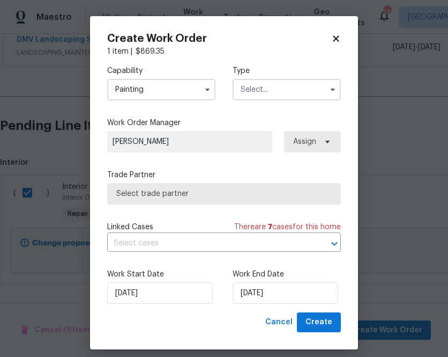
click at [277, 85] on input "text" at bounding box center [287, 89] width 108 height 21
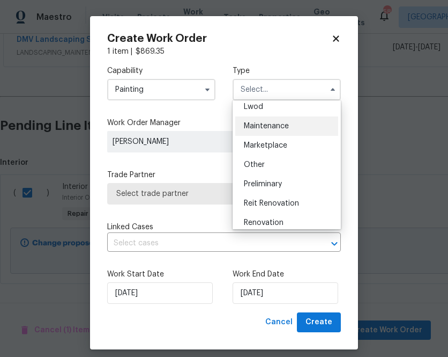
scroll to position [157, 0]
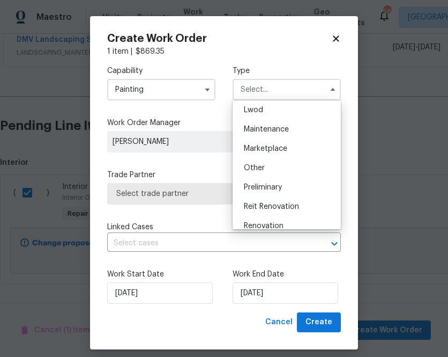
drag, startPoint x: 266, startPoint y: 223, endPoint x: 325, endPoint y: 149, distance: 95.0
click at [266, 223] on span "Renovation" at bounding box center [264, 226] width 40 height 8
type input "Renovation"
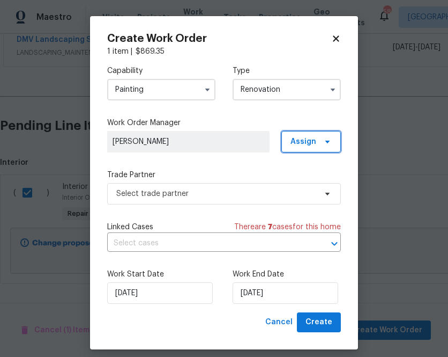
click at [339, 132] on span "Assign" at bounding box center [311, 141] width 60 height 21
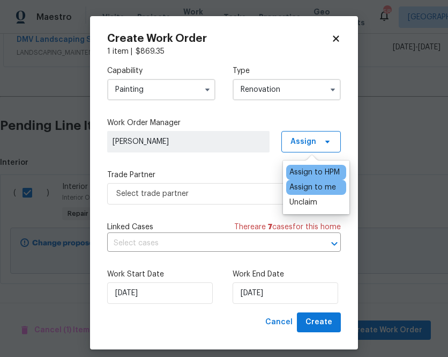
click at [309, 187] on div "Assign to me" at bounding box center [313, 187] width 47 height 11
click at [242, 181] on div "Trade Partner Select trade partner" at bounding box center [224, 186] width 234 height 35
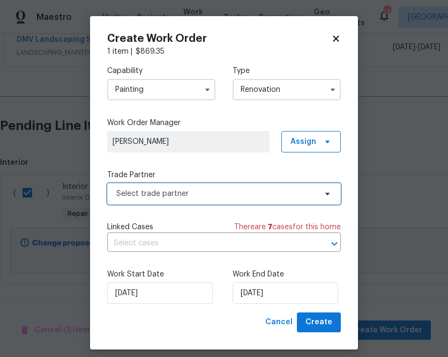
click at [236, 198] on span "Select trade partner" at bounding box center [216, 193] width 200 height 11
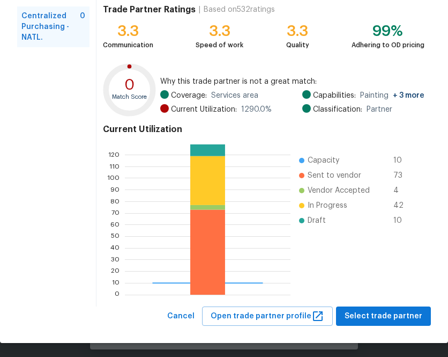
scroll to position [115, 0]
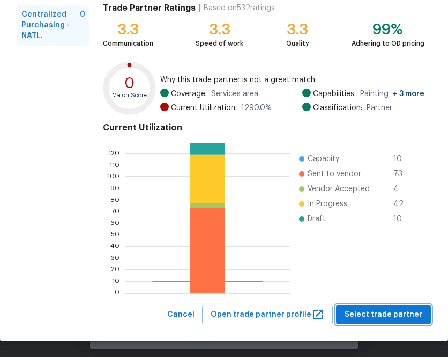
click at [396, 317] on span "Select trade partner" at bounding box center [384, 314] width 78 height 13
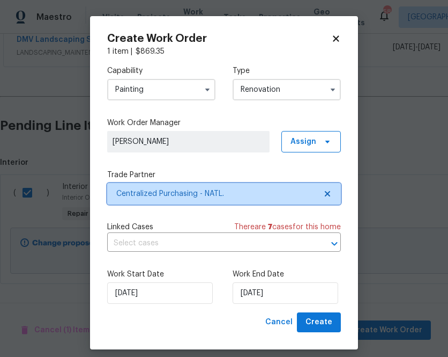
scroll to position [0, 0]
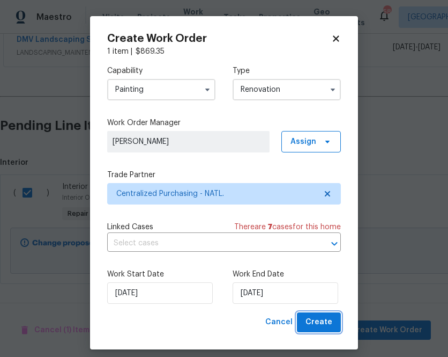
click at [330, 323] on span "Create" at bounding box center [319, 321] width 27 height 13
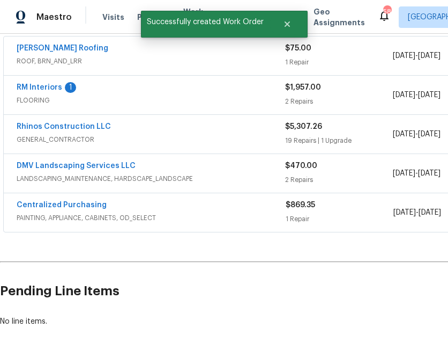
scroll to position [194, 0]
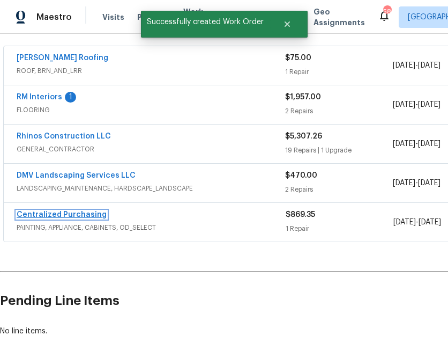
click at [83, 216] on link "Centralized Purchasing" at bounding box center [62, 215] width 90 height 8
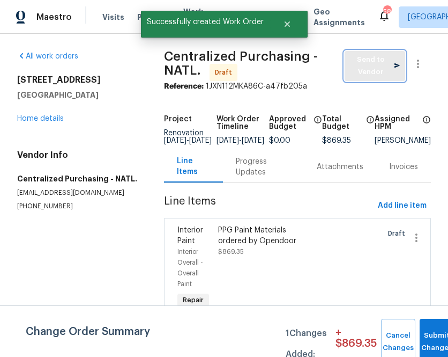
click at [354, 61] on span "Send to Vendor" at bounding box center [375, 66] width 50 height 25
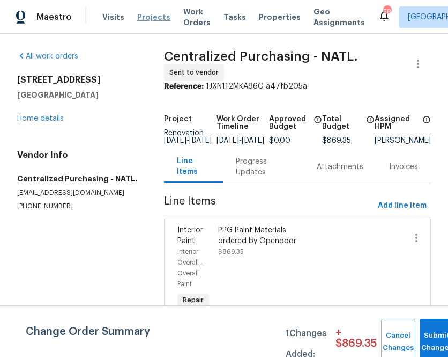
click at [145, 14] on span "Projects" at bounding box center [153, 17] width 33 height 11
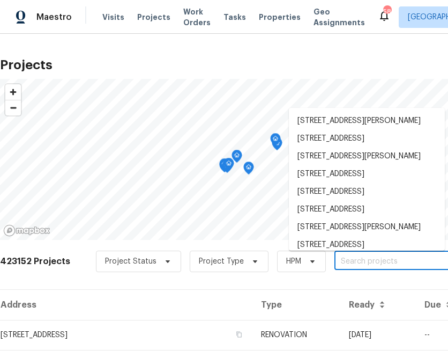
click at [355, 257] on input "text" at bounding box center [396, 261] width 123 height 17
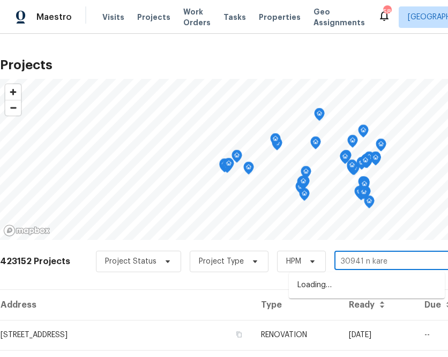
type input "30941 n [PERSON_NAME]"
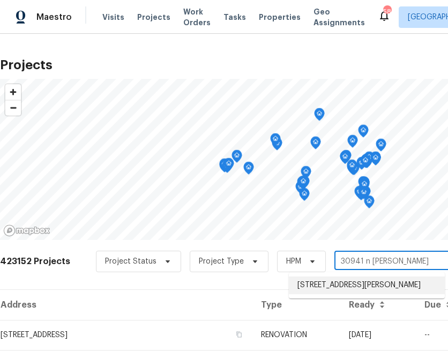
click at [360, 280] on li "[STREET_ADDRESS][PERSON_NAME]" at bounding box center [367, 285] width 156 height 18
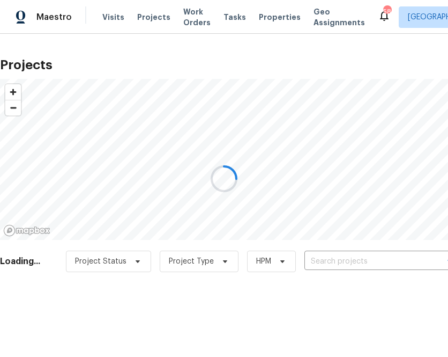
type input "[STREET_ADDRESS][PERSON_NAME]"
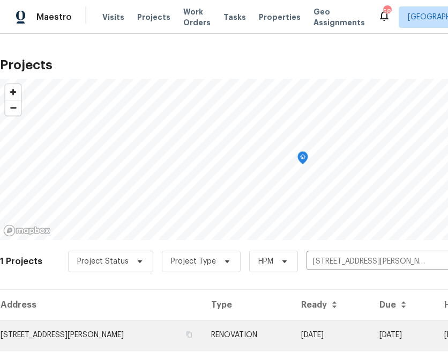
click at [129, 336] on td "[STREET_ADDRESS][PERSON_NAME]" at bounding box center [101, 335] width 203 height 30
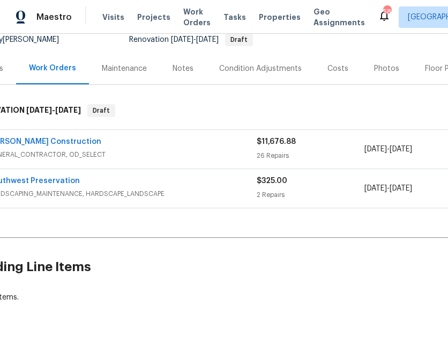
scroll to position [110, 158]
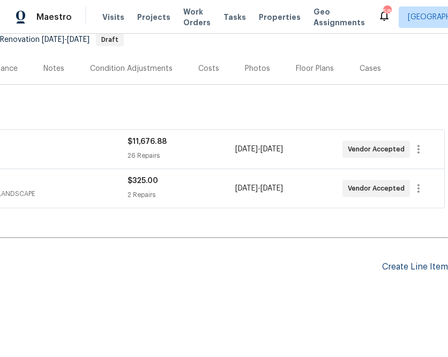
click at [405, 262] on div "Create Line Item" at bounding box center [415, 267] width 66 height 10
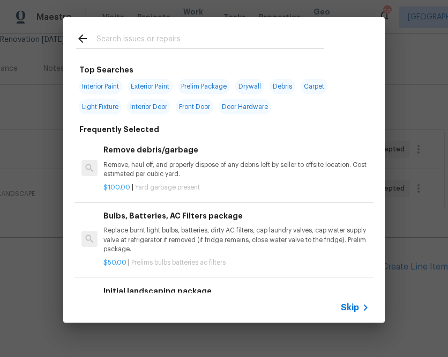
click at [357, 306] on span "Skip" at bounding box center [350, 307] width 18 height 11
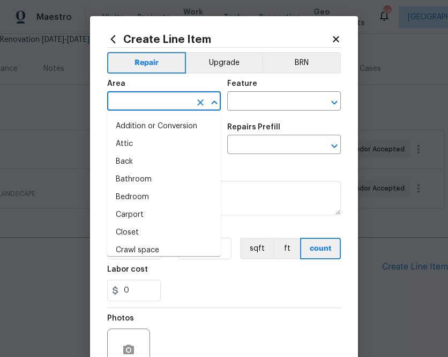
click at [176, 103] on input "text" at bounding box center [149, 102] width 84 height 17
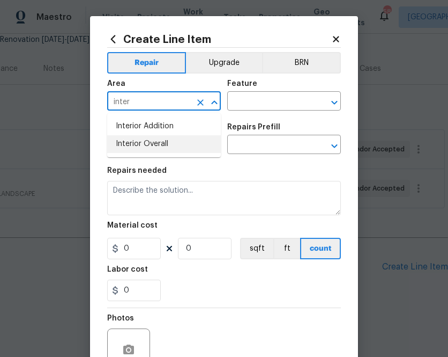
click at [178, 144] on li "Interior Overall" at bounding box center [164, 144] width 114 height 18
type input "Interior Overall"
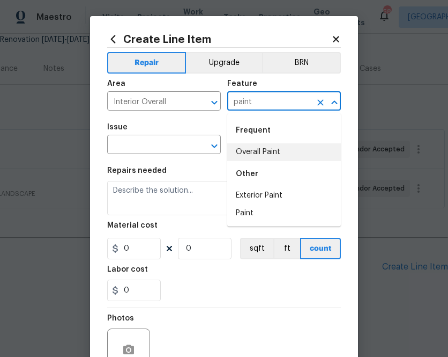
click at [253, 151] on li "Overall Paint" at bounding box center [284, 152] width 114 height 18
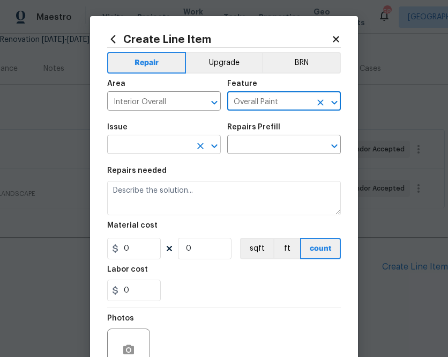
type input "Overall Paint"
click at [155, 151] on input "text" at bounding box center [149, 145] width 84 height 17
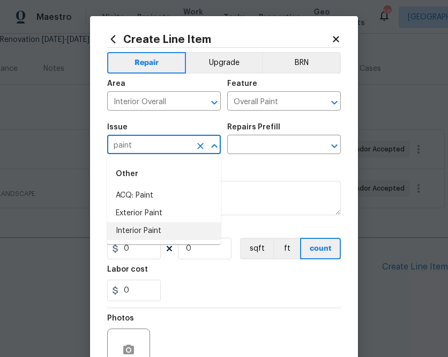
click at [171, 228] on li "Interior Paint" at bounding box center [164, 231] width 114 height 18
type input "Interior Paint"
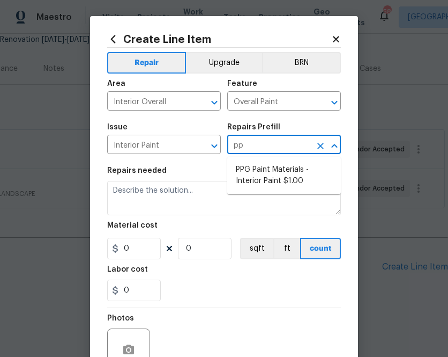
type input "ppg"
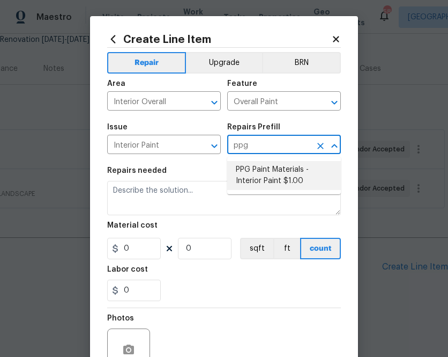
click at [248, 186] on li "PPG Paint Materials - Interior Paint $1.00" at bounding box center [284, 175] width 114 height 29
type input "PPG Paint Materials - Interior Paint $1.00"
type textarea "PPG Paint Materials ordered by Opendoor"
type input "1"
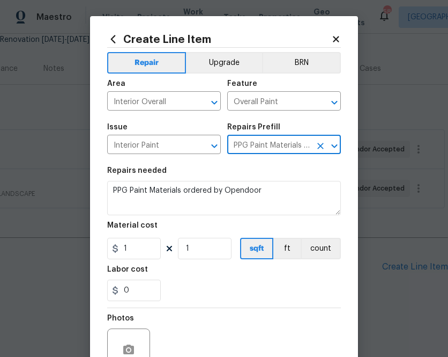
type input "PPG Paint Materials - Interior Paint $1.00"
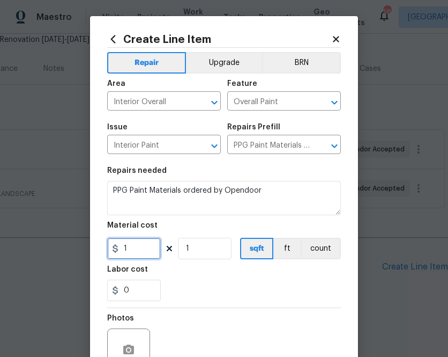
click at [130, 254] on input "1" at bounding box center [134, 248] width 54 height 21
paste input "767.68"
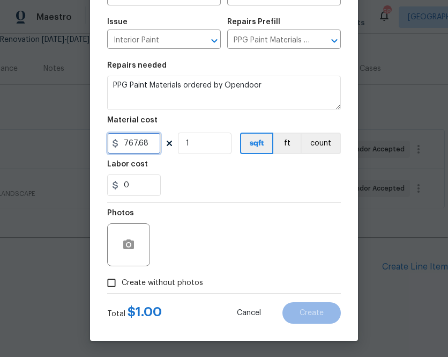
type input "767.68"
click at [189, 281] on span "Create without photos" at bounding box center [162, 282] width 81 height 11
click at [122, 281] on input "Create without photos" at bounding box center [111, 282] width 20 height 20
checkbox input "true"
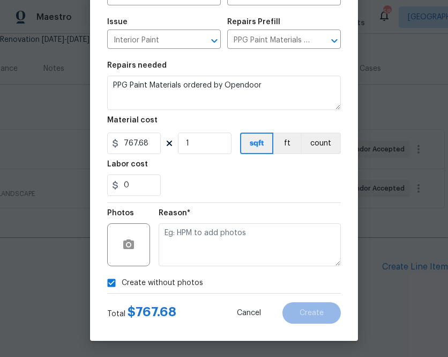
click at [239, 220] on div "Reason*" at bounding box center [250, 216] width 182 height 14
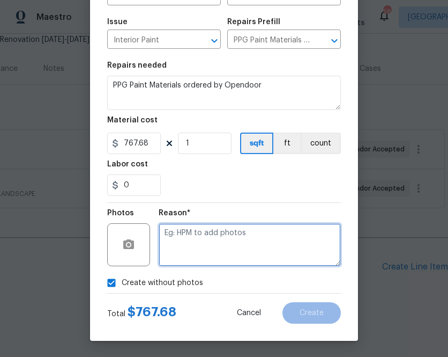
click at [236, 239] on textarea at bounding box center [250, 244] width 182 height 43
type textarea "n.a"
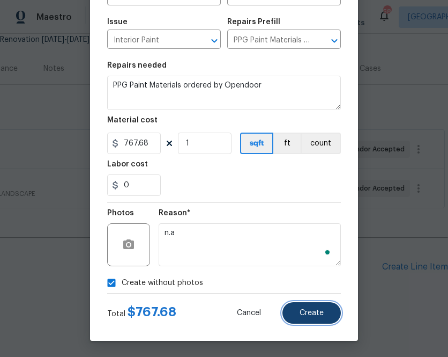
click at [317, 306] on button "Create" at bounding box center [312, 312] width 58 height 21
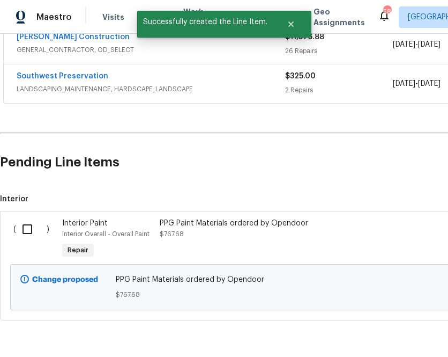
scroll to position [251, 0]
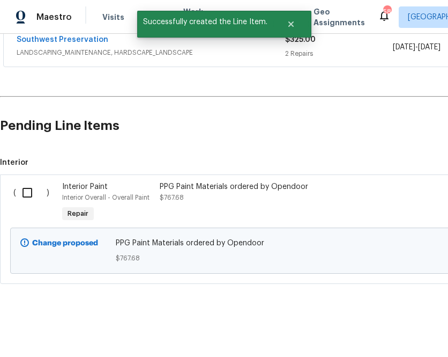
click at [35, 191] on input "checkbox" at bounding box center [31, 192] width 31 height 23
checkbox input "true"
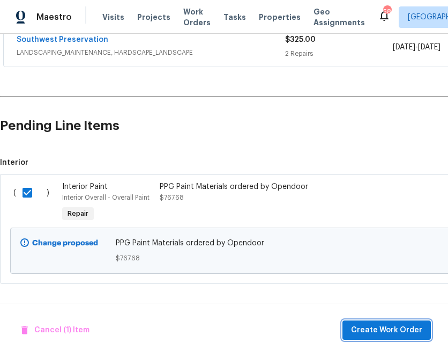
click at [371, 328] on span "Create Work Order" at bounding box center [386, 329] width 71 height 13
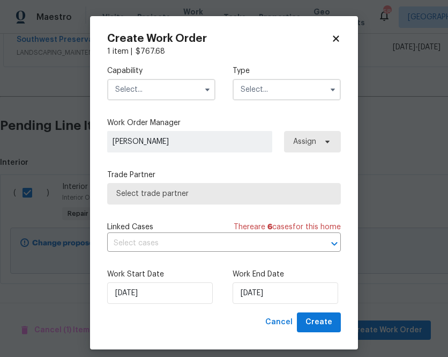
click at [139, 87] on input "text" at bounding box center [161, 89] width 108 height 21
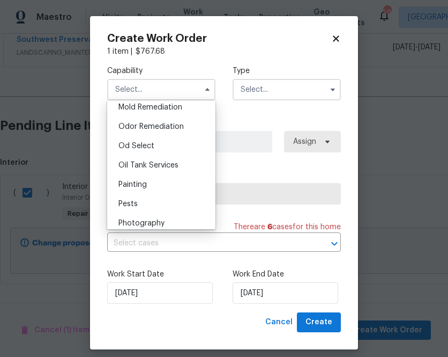
scroll to position [834, 0]
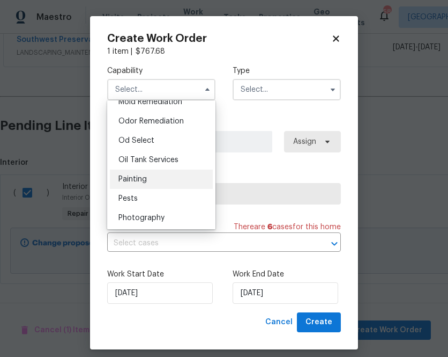
click at [165, 180] on div "Painting" at bounding box center [161, 178] width 103 height 19
type input "Painting"
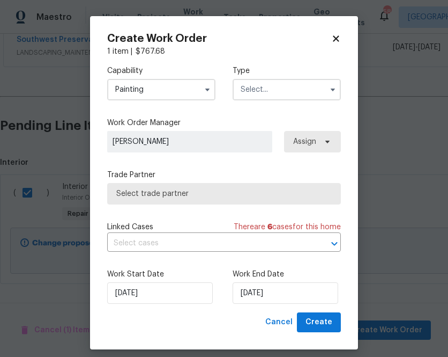
click at [278, 94] on input "text" at bounding box center [287, 89] width 108 height 21
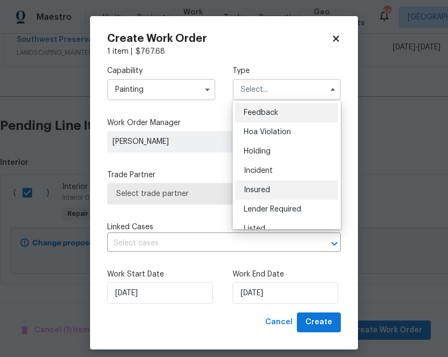
scroll to position [243, 0]
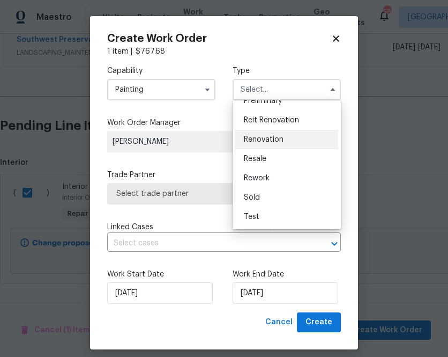
click at [280, 147] on div "Renovation" at bounding box center [286, 139] width 103 height 19
type input "Renovation"
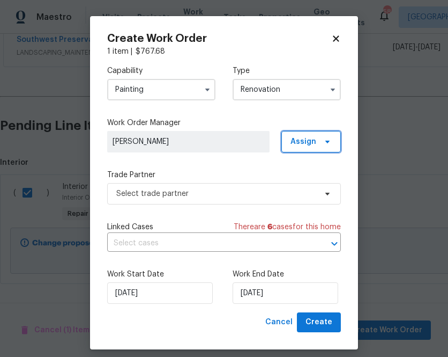
click at [312, 146] on span "Assign" at bounding box center [304, 141] width 26 height 11
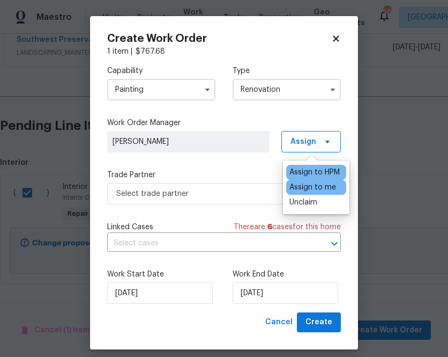
click at [312, 187] on div "Assign to me" at bounding box center [313, 187] width 47 height 11
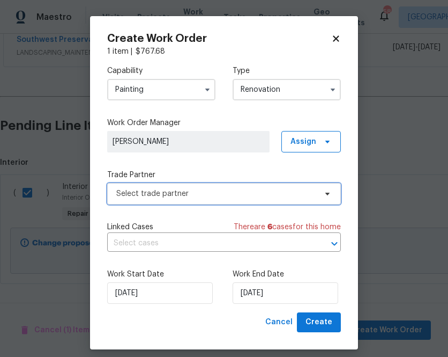
click at [190, 198] on span "Select trade partner" at bounding box center [216, 193] width 200 height 11
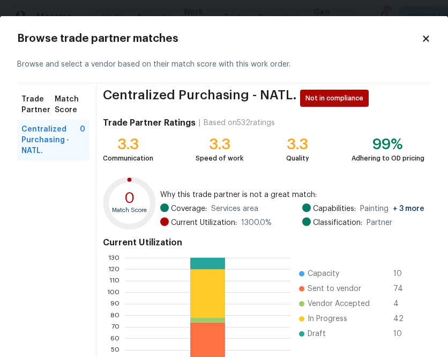
scroll to position [115, 0]
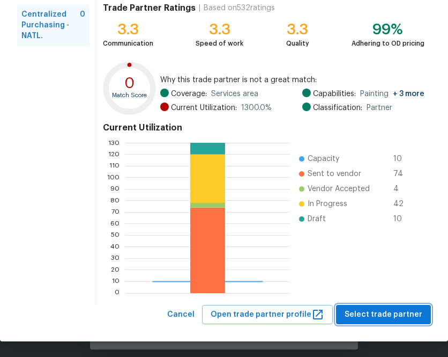
click at [391, 312] on span "Select trade partner" at bounding box center [384, 314] width 78 height 13
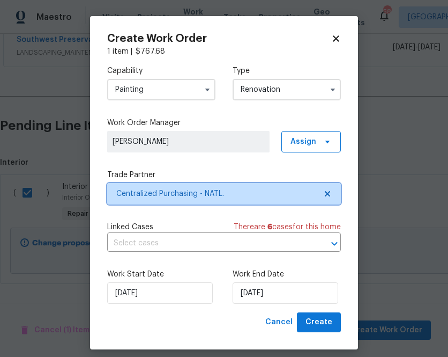
scroll to position [0, 0]
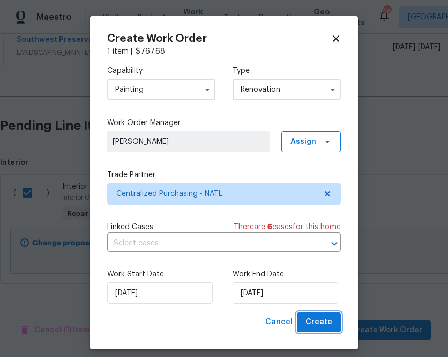
click at [333, 327] on button "Create" at bounding box center [319, 322] width 44 height 20
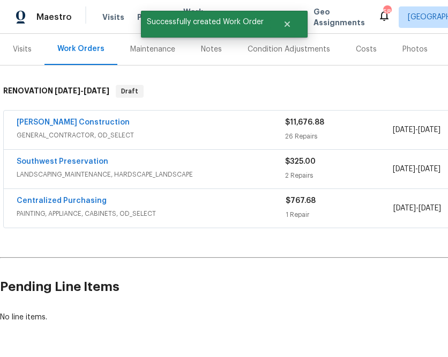
scroll to position [125, 0]
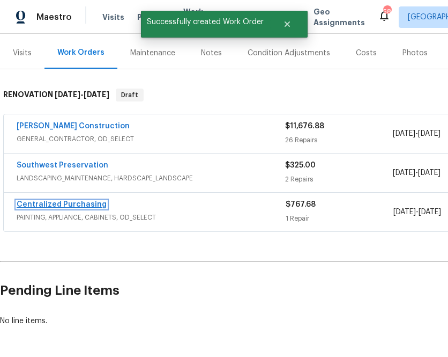
click at [44, 204] on link "Centralized Purchasing" at bounding box center [62, 205] width 90 height 8
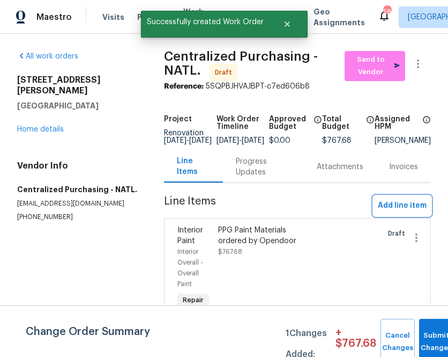
click at [396, 212] on span "Add line item" at bounding box center [402, 205] width 49 height 13
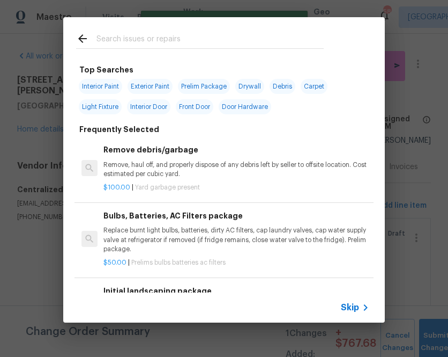
click at [350, 303] on span "Skip" at bounding box center [350, 307] width 18 height 11
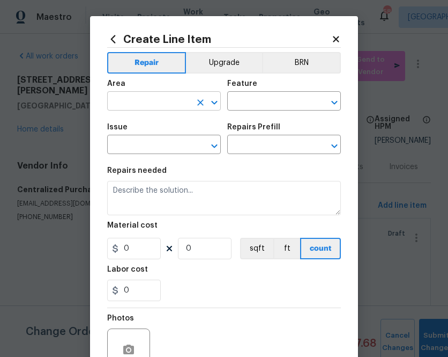
click at [160, 103] on input "text" at bounding box center [149, 102] width 84 height 17
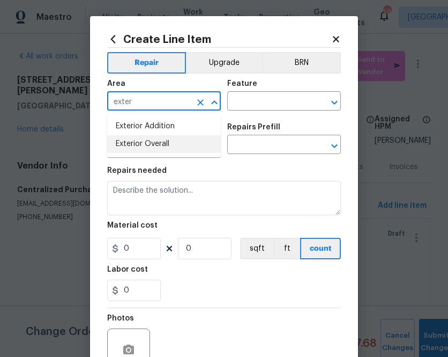
click at [157, 140] on li "Exterior Overall" at bounding box center [164, 144] width 114 height 18
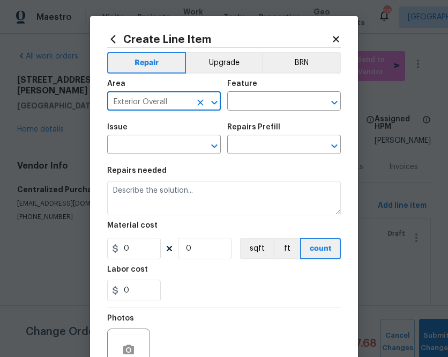
type input "Exterior Overall"
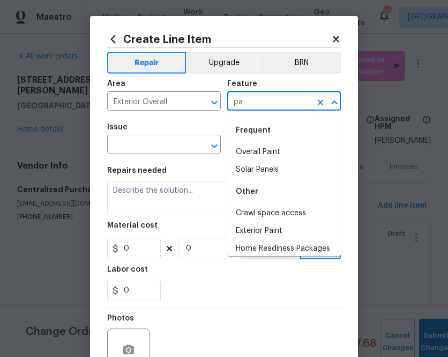
type input "p"
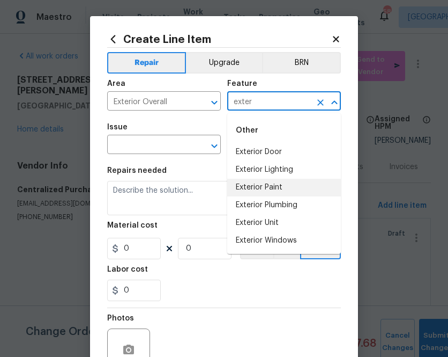
click at [238, 193] on li "Exterior Paint" at bounding box center [284, 188] width 114 height 18
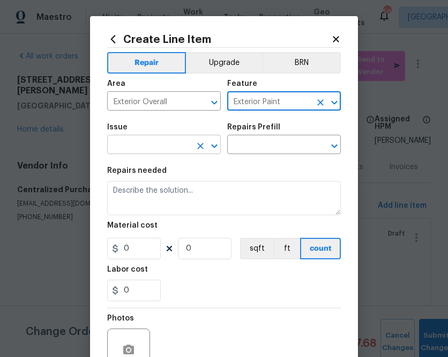
type input "Exterior Paint"
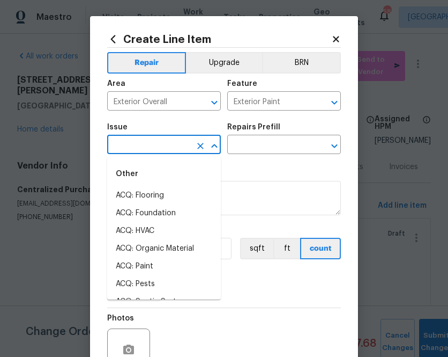
click at [172, 143] on input "text" at bounding box center [149, 145] width 84 height 17
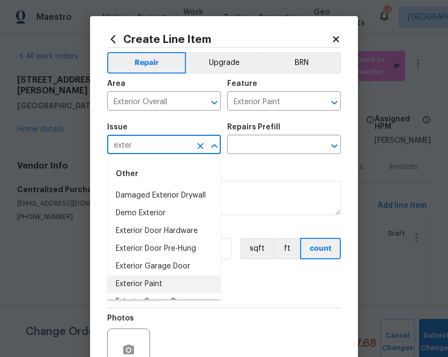
click at [157, 277] on li "Exterior Paint" at bounding box center [164, 284] width 114 height 18
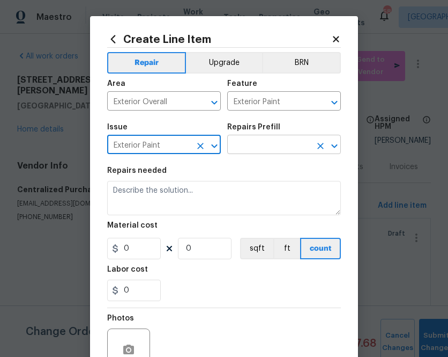
type input "Exterior Paint"
click at [253, 143] on input "text" at bounding box center [269, 145] width 84 height 17
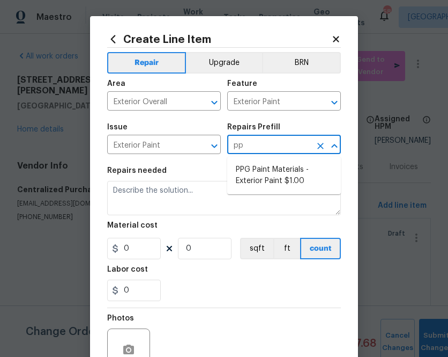
type input "ppg"
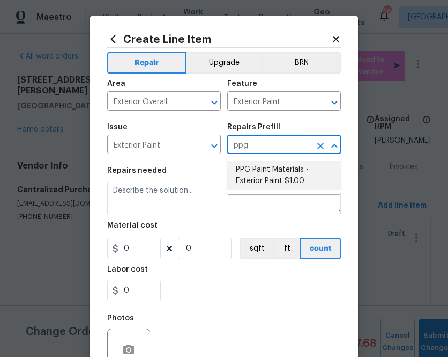
click at [257, 187] on li "PPG Paint Materials - Exterior Paint $1.00" at bounding box center [284, 175] width 114 height 29
type input "Overall Paint"
type input "PPG Paint Materials - Exterior Paint $1.00"
type textarea "PPG Paint Materials ordered by Opendoor"
type input "1"
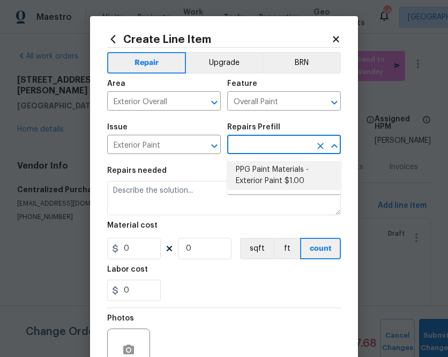
type input "1"
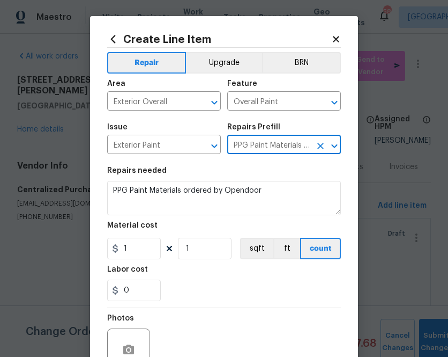
type input "PPG Paint Materials - Exterior Paint $1.00"
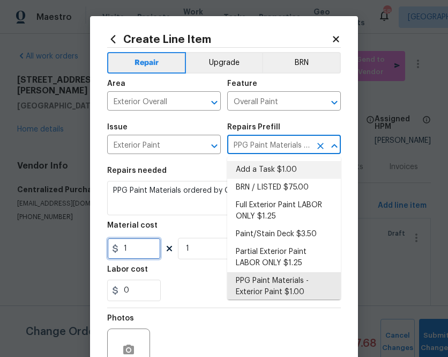
click at [131, 243] on input "1" at bounding box center [134, 248] width 54 height 21
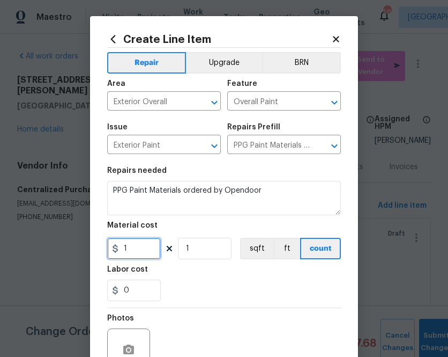
click at [131, 243] on input "1" at bounding box center [134, 248] width 54 height 21
paste input "701.86"
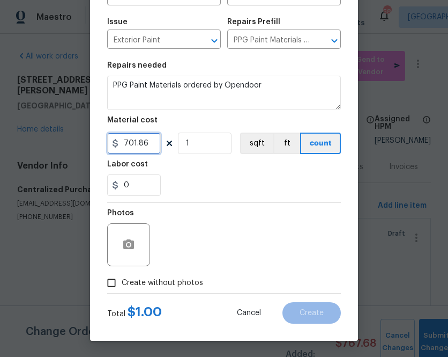
type input "701.86"
click at [168, 295] on div "Total $ 1.00 Cancel Create" at bounding box center [224, 308] width 234 height 30
click at [171, 288] on span "Create without photos" at bounding box center [162, 282] width 81 height 11
click at [122, 288] on input "Create without photos" at bounding box center [111, 282] width 20 height 20
checkbox input "true"
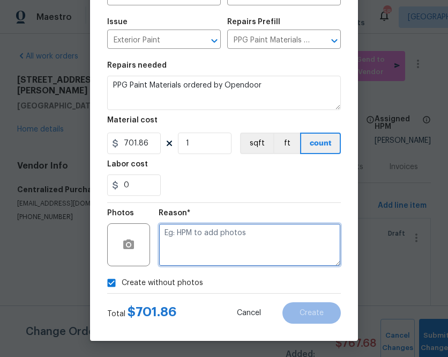
click at [239, 229] on textarea at bounding box center [250, 244] width 182 height 43
type textarea "n/a"
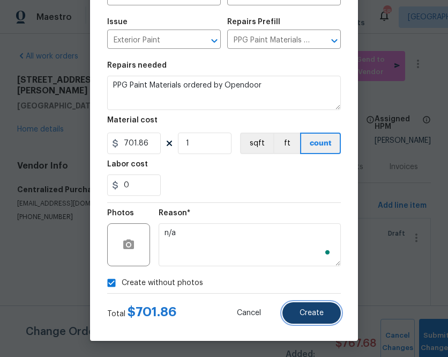
click at [312, 305] on button "Create" at bounding box center [312, 312] width 58 height 21
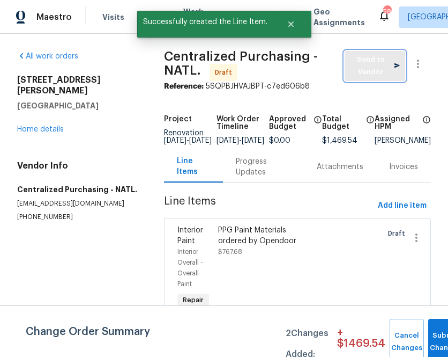
click at [353, 70] on span "Send to Vendor" at bounding box center [375, 66] width 50 height 25
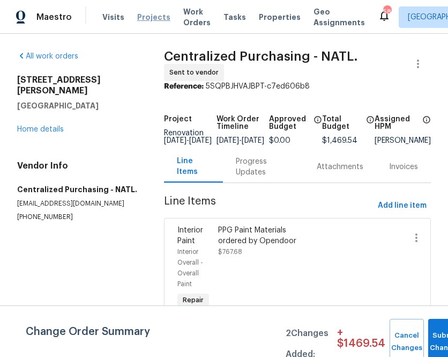
click at [147, 15] on span "Projects" at bounding box center [153, 17] width 33 height 11
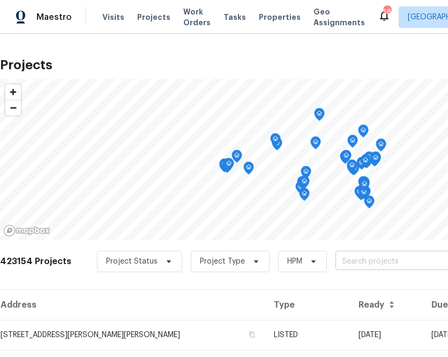
click at [336, 268] on input "text" at bounding box center [397, 261] width 123 height 17
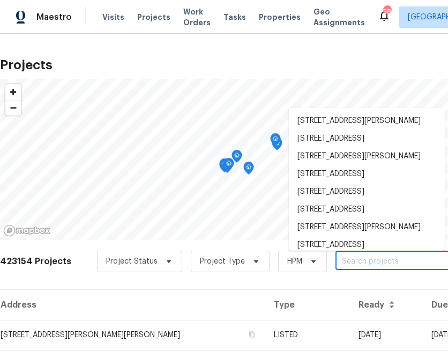
click at [337, 266] on input "text" at bounding box center [397, 261] width 123 height 17
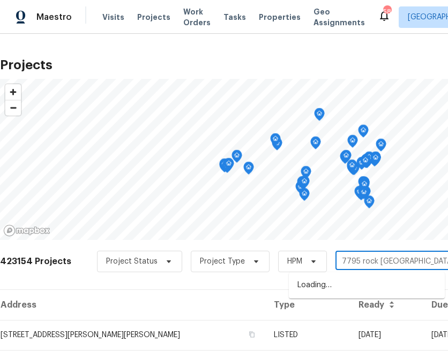
type input "7795 rock [GEOGRAPHIC_DATA]"
click at [321, 294] on li "[STREET_ADDRESS][PERSON_NAME]" at bounding box center [367, 285] width 156 height 18
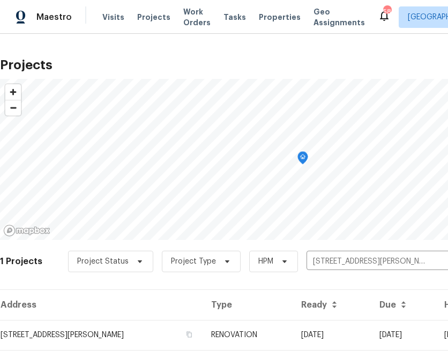
scroll to position [27, 0]
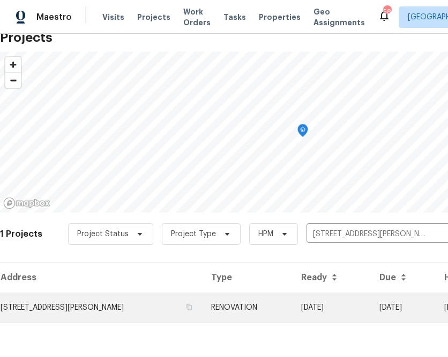
click at [132, 314] on td "[STREET_ADDRESS][PERSON_NAME]" at bounding box center [101, 307] width 203 height 30
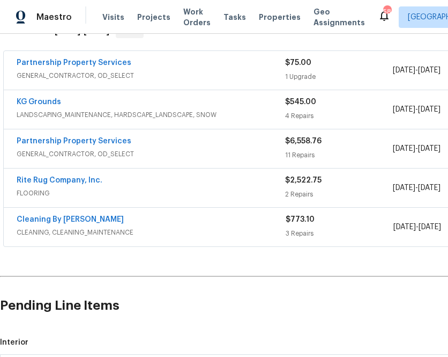
scroll to position [189, 158]
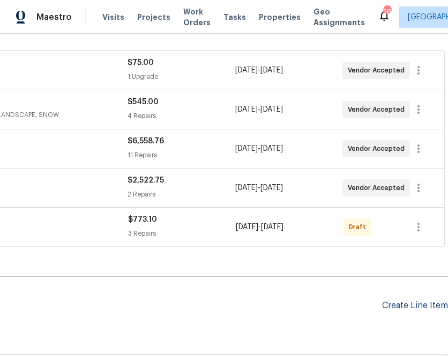
click at [415, 307] on div "Create Line Item" at bounding box center [415, 305] width 66 height 10
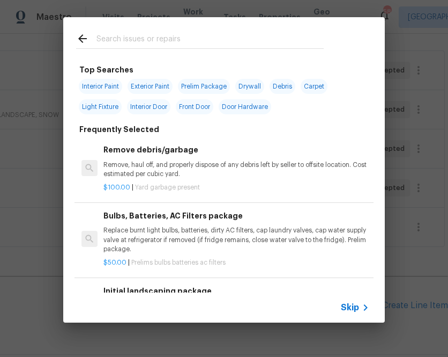
click at [350, 303] on span "Skip" at bounding box center [350, 307] width 18 height 11
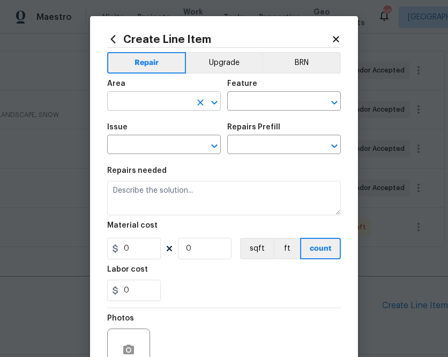
click at [175, 104] on input "text" at bounding box center [149, 102] width 84 height 17
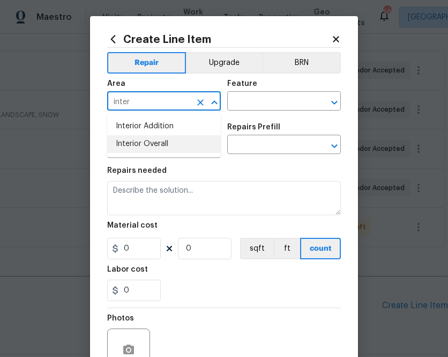
click at [157, 146] on li "Interior Overall" at bounding box center [164, 144] width 114 height 18
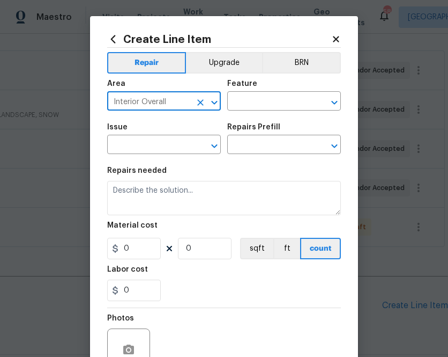
type input "Interior Overall"
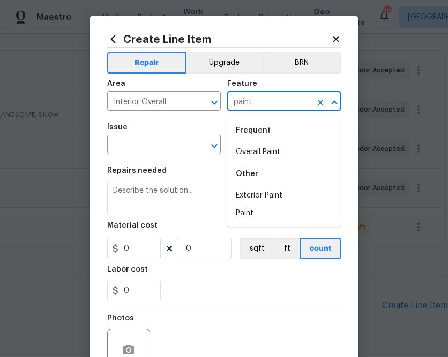
click at [255, 149] on li "Overall Paint" at bounding box center [284, 152] width 114 height 18
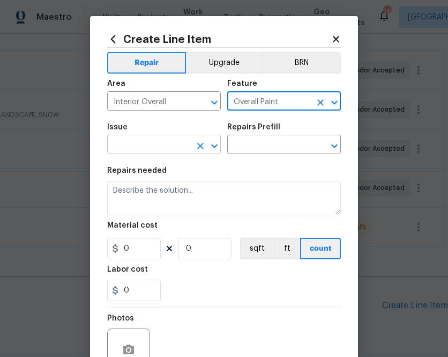
type input "Overall Paint"
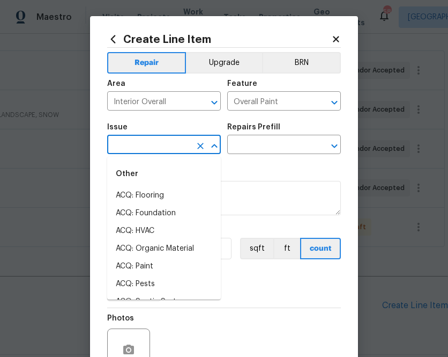
click at [167, 147] on input "text" at bounding box center [149, 145] width 84 height 17
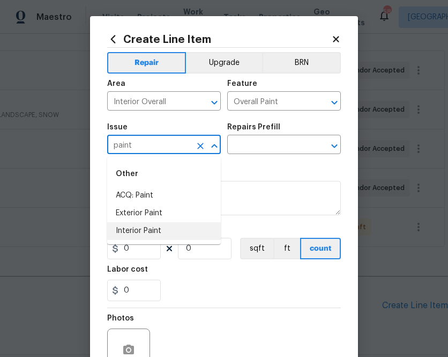
click at [170, 234] on li "Interior Paint" at bounding box center [164, 231] width 114 height 18
type input "Interior Paint"
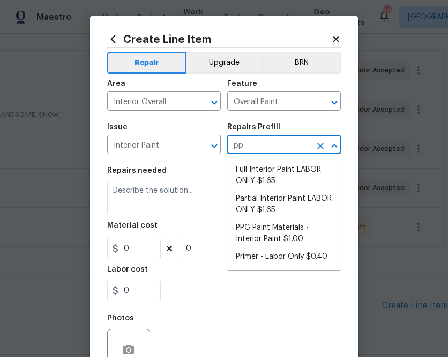
type input "ppg"
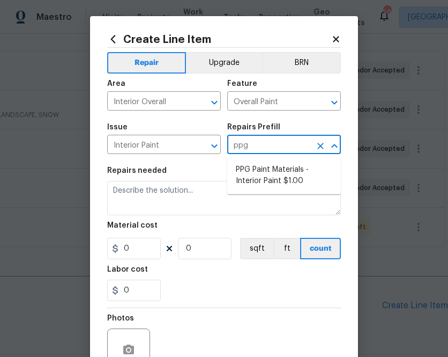
click at [256, 187] on li "PPG Paint Materials - Interior Paint $1.00" at bounding box center [284, 175] width 114 height 29
type input "PPG Paint Materials - Interior Paint $1.00"
type textarea "PPG Paint Materials ordered by Opendoor"
type input "1"
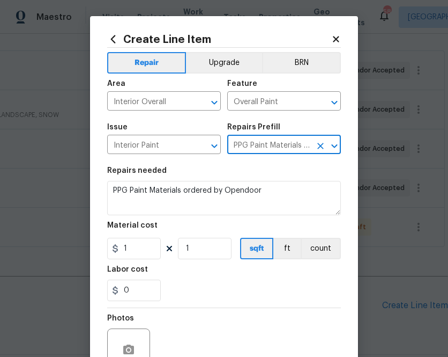
type input "PPG Paint Materials - Interior Paint $1.00"
click at [147, 241] on input "1" at bounding box center [134, 248] width 54 height 21
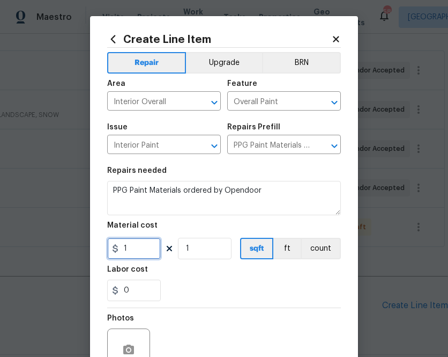
paste input "360.92"
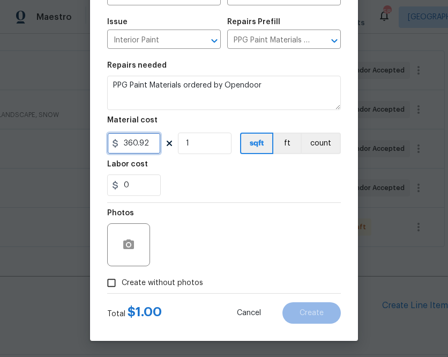
type input "360.92"
click at [175, 288] on label "Create without photos" at bounding box center [152, 282] width 102 height 20
click at [122, 288] on input "Create without photos" at bounding box center [111, 282] width 20 height 20
checkbox input "true"
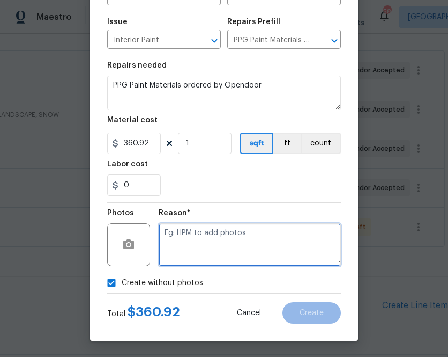
click at [232, 243] on textarea at bounding box center [250, 244] width 182 height 43
type textarea "n.a"
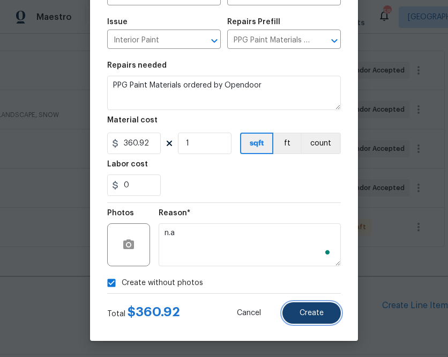
click at [318, 303] on button "Create" at bounding box center [312, 312] width 58 height 21
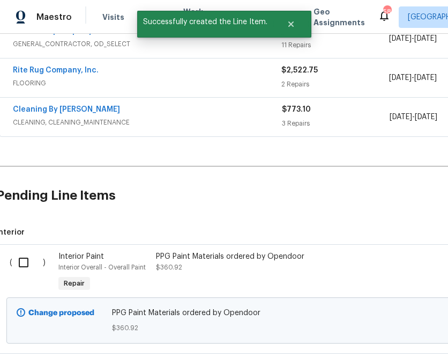
scroll to position [307, 4]
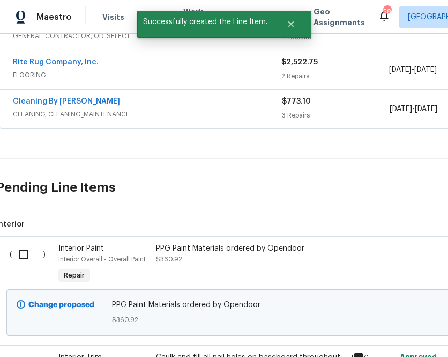
click at [20, 255] on input "checkbox" at bounding box center [27, 254] width 31 height 23
checkbox input "true"
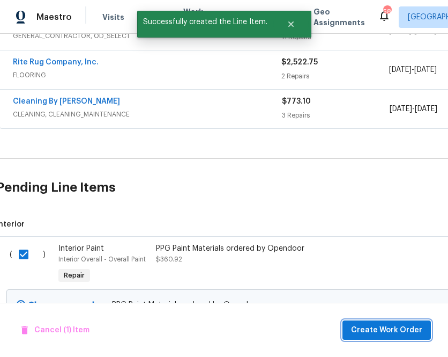
click at [357, 335] on span "Create Work Order" at bounding box center [386, 329] width 71 height 13
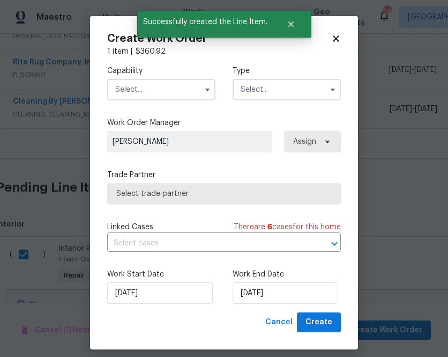
click at [188, 93] on input "text" at bounding box center [161, 89] width 108 height 21
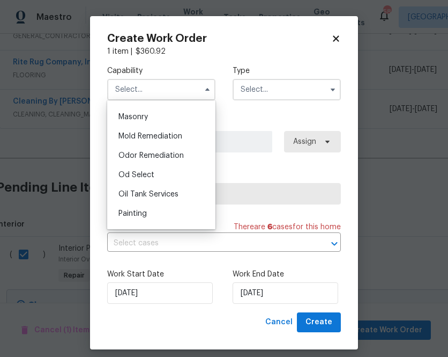
scroll to position [801, 0]
click at [146, 216] on span "Painting" at bounding box center [132, 213] width 28 height 8
type input "Painting"
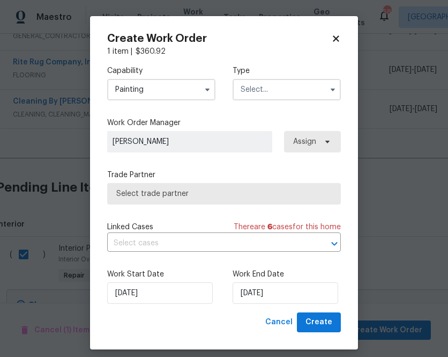
click at [273, 93] on input "text" at bounding box center [287, 89] width 108 height 21
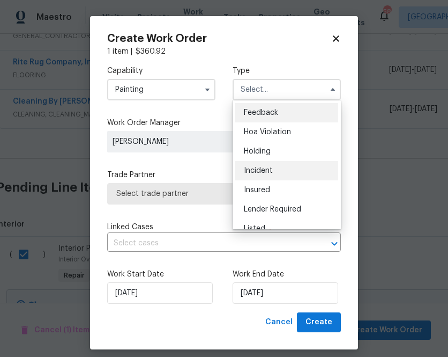
scroll to position [243, 0]
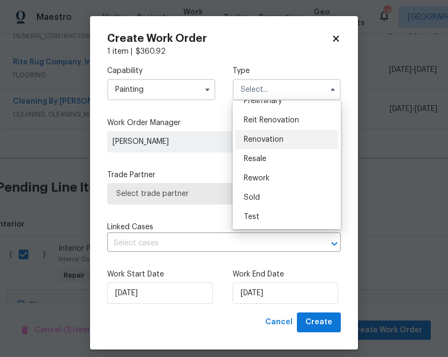
click at [270, 145] on div "Renovation" at bounding box center [286, 139] width 103 height 19
type input "Renovation"
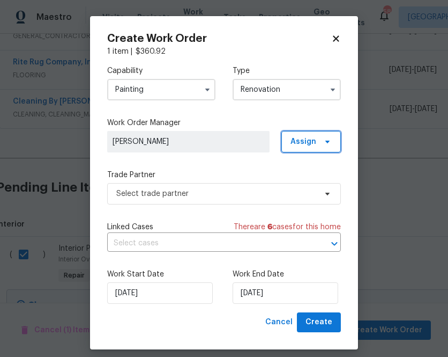
click at [327, 147] on span "Assign" at bounding box center [311, 141] width 60 height 21
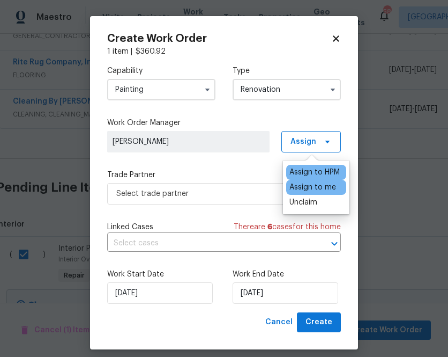
click at [321, 186] on div "Assign to me" at bounding box center [313, 187] width 47 height 11
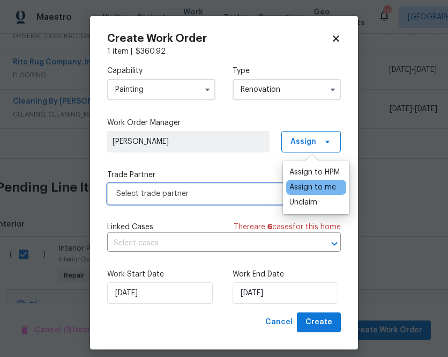
click at [201, 204] on span "Select trade partner" at bounding box center [224, 193] width 234 height 21
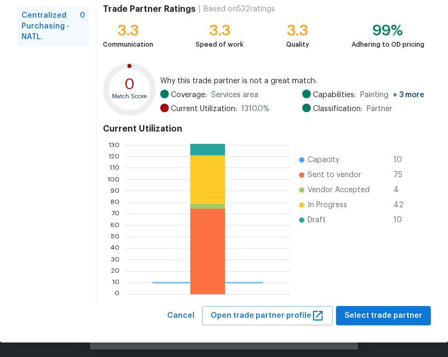
scroll to position [115, 0]
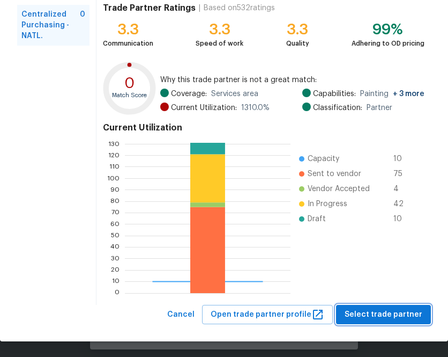
click at [397, 320] on span "Select trade partner" at bounding box center [384, 314] width 78 height 13
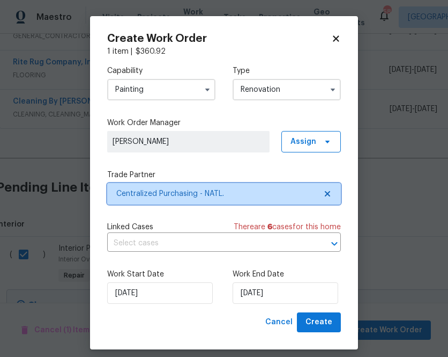
scroll to position [0, 0]
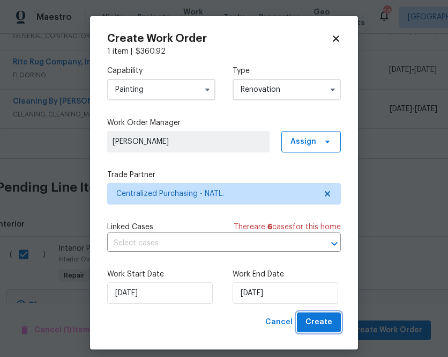
click at [328, 321] on span "Create" at bounding box center [319, 321] width 27 height 13
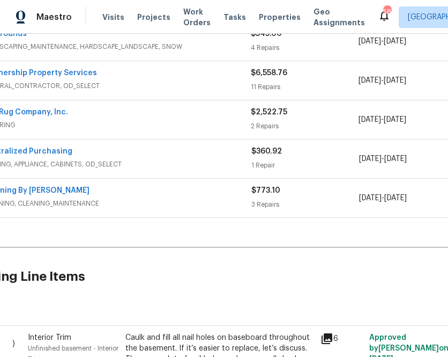
scroll to position [257, 0]
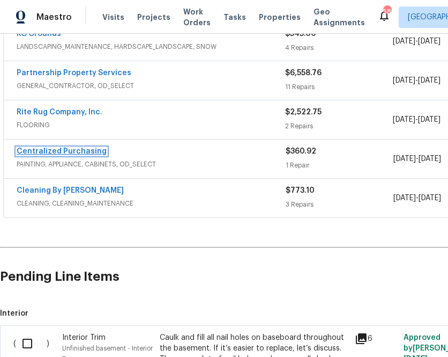
click at [47, 150] on link "Centralized Purchasing" at bounding box center [62, 151] width 90 height 8
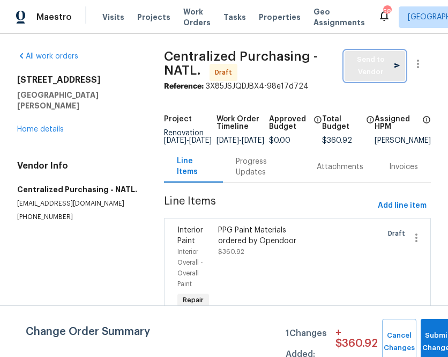
click at [353, 53] on button "Send to Vendor" at bounding box center [375, 66] width 61 height 30
